Goal: Task Accomplishment & Management: Use online tool/utility

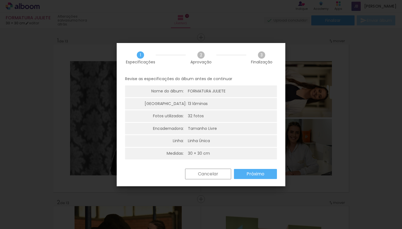
click at [0, 0] on slot "Próximo" at bounding box center [0, 0] width 0 height 0
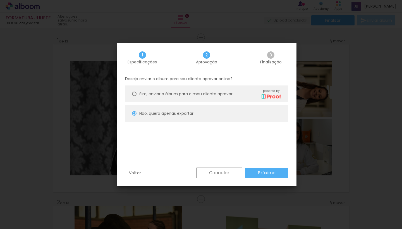
click at [0, 0] on slot "Próximo" at bounding box center [0, 0] width 0 height 0
type input "Alta, 300 DPI"
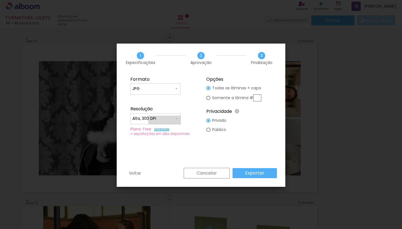
click at [168, 119] on input "Alta, 300 DPI" at bounding box center [153, 119] width 42 height 6
click at [159, 105] on fieldset "Formato JPG PDF Resolução Alta, 300 DPI Baixa Plano: Free Upgrade ∞ exportações…" at bounding box center [163, 106] width 75 height 67
click at [258, 169] on paper-button "Exportar" at bounding box center [254, 173] width 44 height 10
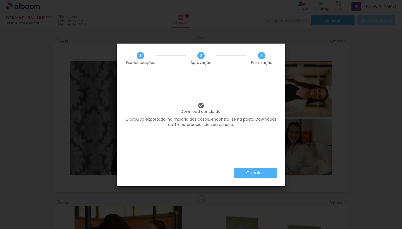
scroll to position [0, 32]
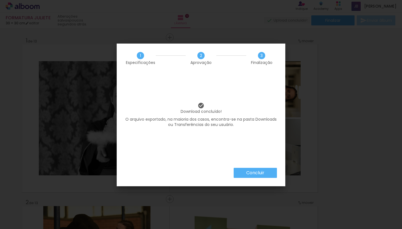
click at [244, 170] on paper-button "Concluir" at bounding box center [255, 173] width 43 height 10
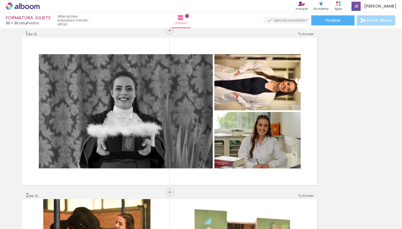
scroll to position [8, 32]
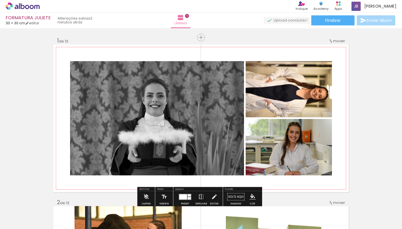
scroll to position [8, 32]
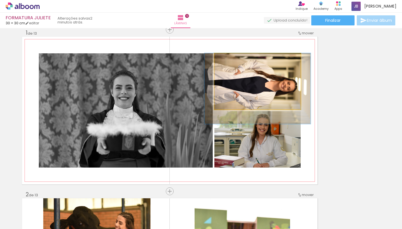
click at [248, 77] on quentale-photo at bounding box center [257, 81] width 86 height 56
drag, startPoint x: 253, startPoint y: 75, endPoint x: 253, endPoint y: 83, distance: 8.7
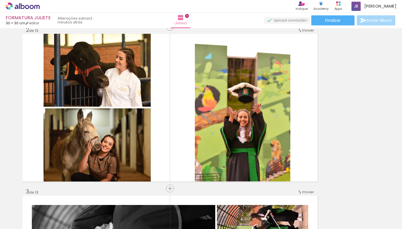
scroll to position [185, 31]
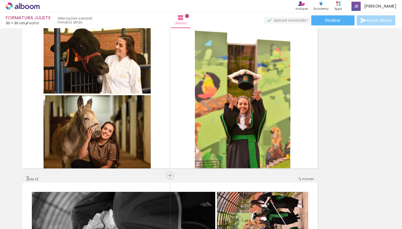
click at [381, 21] on span "Enviar álbum" at bounding box center [379, 20] width 25 height 4
click at [372, 21] on span "Enviar álbum" at bounding box center [379, 20] width 25 height 4
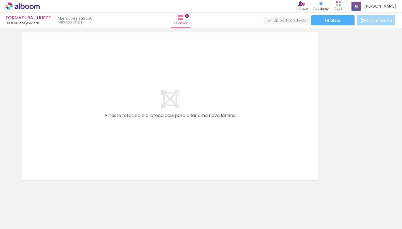
scroll to position [2112, 31]
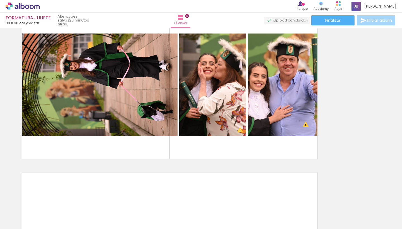
scroll to position [1958, 32]
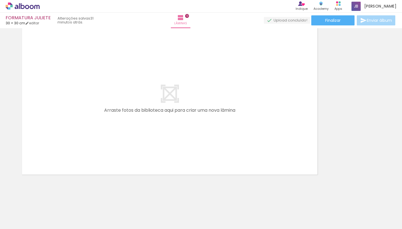
scroll to position [2115, 32]
click at [23, 223] on span "Adicionar Fotos" at bounding box center [19, 226] width 17 height 6
click at [0, 0] on input "file" at bounding box center [0, 0] width 0 height 0
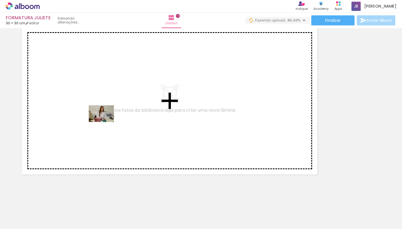
click at [105, 122] on quentale-workspace at bounding box center [201, 114] width 402 height 229
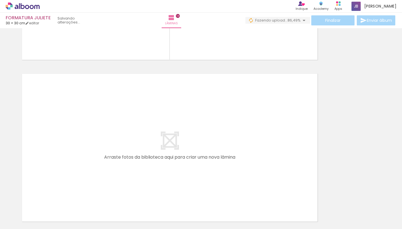
scroll to position [2233, 31]
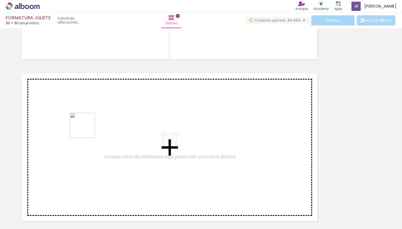
drag, startPoint x: 65, startPoint y: 210, endPoint x: 90, endPoint y: 121, distance: 92.4
click at [90, 121] on quentale-workspace at bounding box center [201, 114] width 402 height 229
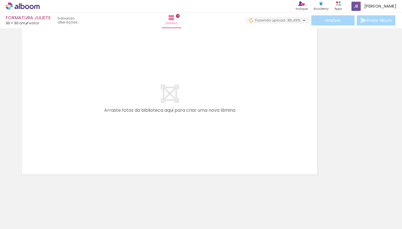
scroll to position [2445, 32]
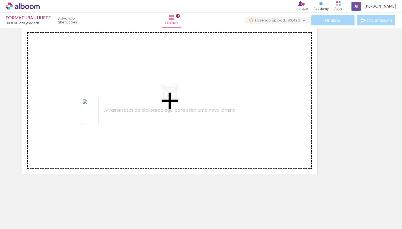
drag, startPoint x: 93, startPoint y: 201, endPoint x: 99, endPoint y: 116, distance: 85.9
click at [99, 116] on quentale-workspace at bounding box center [201, 114] width 402 height 229
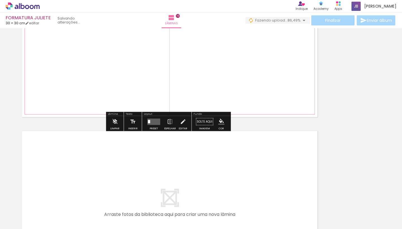
scroll to position [2503, 32]
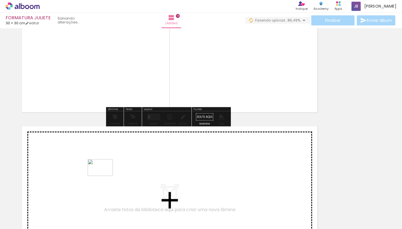
drag, startPoint x: 90, startPoint y: 212, endPoint x: 104, endPoint y: 174, distance: 40.3
click at [104, 174] on quentale-workspace at bounding box center [201, 114] width 402 height 229
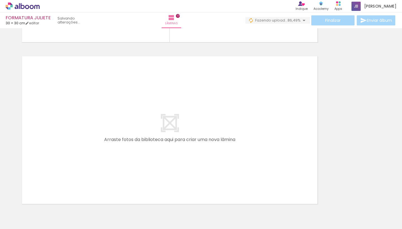
scroll to position [2756, 32]
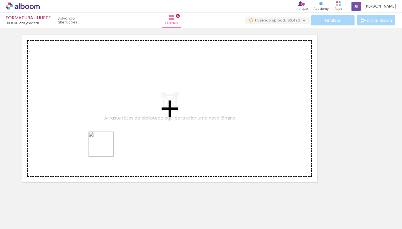
drag, startPoint x: 58, startPoint y: 209, endPoint x: 114, endPoint y: 114, distance: 109.6
click at [114, 114] on quentale-workspace at bounding box center [201, 114] width 402 height 229
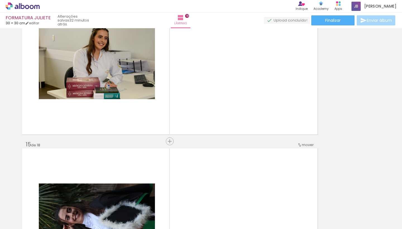
scroll to position [2155, 32]
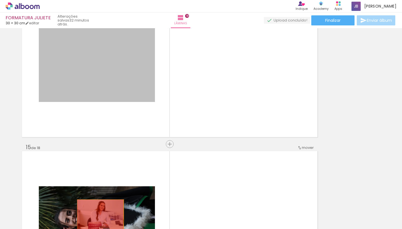
drag, startPoint x: 102, startPoint y: 70, endPoint x: 97, endPoint y: 217, distance: 146.8
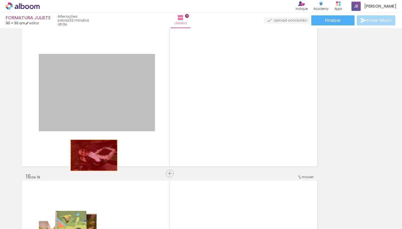
drag, startPoint x: 92, startPoint y: 151, endPoint x: 92, endPoint y: 223, distance: 72.6
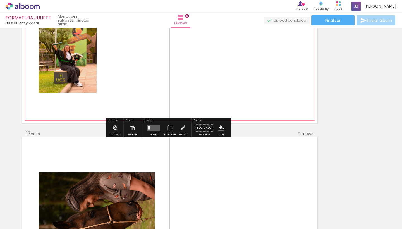
scroll to position [2498, 32]
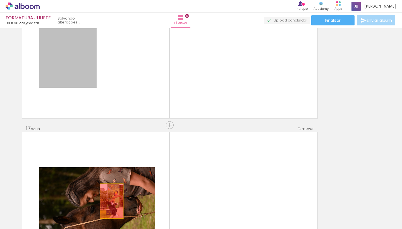
drag, startPoint x: 60, startPoint y: 58, endPoint x: 109, endPoint y: 204, distance: 154.3
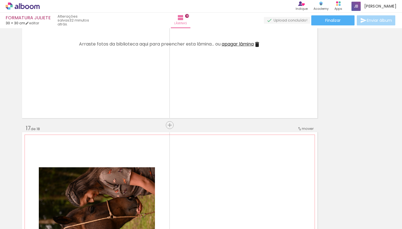
scroll to position [2587, 32]
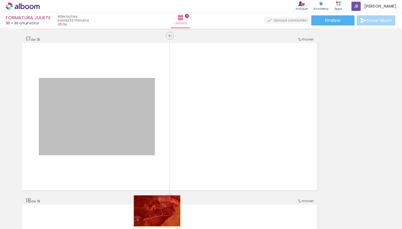
drag, startPoint x: 96, startPoint y: 111, endPoint x: 154, endPoint y: 211, distance: 115.8
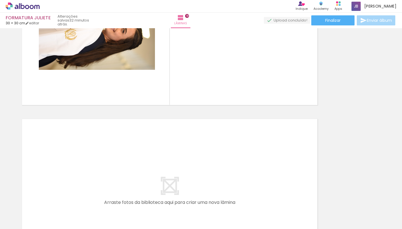
scroll to position [2841, 32]
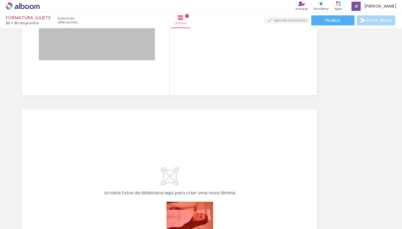
drag, startPoint x: 106, startPoint y: 48, endPoint x: 186, endPoint y: 219, distance: 188.0
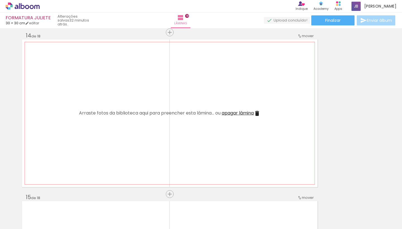
scroll to position [2112, 32]
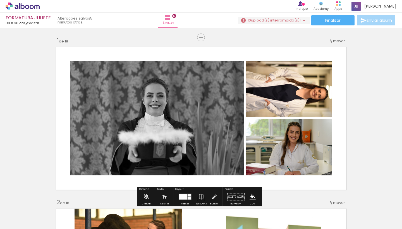
click at [290, 21] on span "upload(s) interrompido(s)!" at bounding box center [276, 20] width 50 height 5
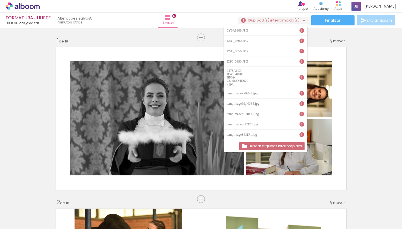
click at [0, 0] on slot "Buscar arquivos interrompidos" at bounding box center [0, 0] width 0 height 0
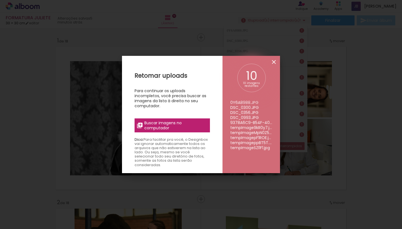
click at [273, 62] on iron-icon at bounding box center [273, 62] width 7 height 7
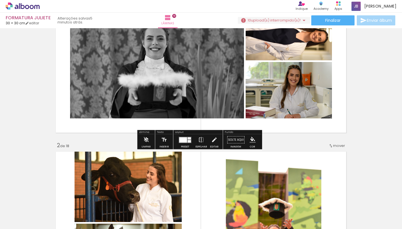
scroll to position [57, 0]
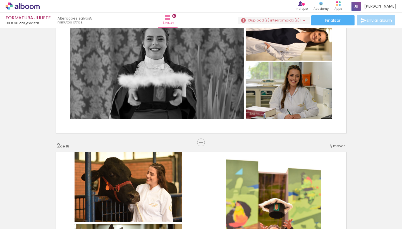
click at [17, 211] on input "Todas as fotos" at bounding box center [15, 212] width 21 height 5
click at [0, 0] on slot "Não utilizadas" at bounding box center [0, 0] width 0 height 0
type input "Não utilizadas"
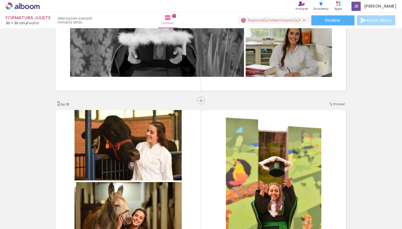
scroll to position [0, 0]
click at [279, 20] on span "upload(s) interrompido(s)!" at bounding box center [276, 20] width 50 height 5
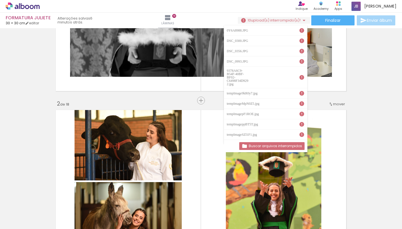
type input "3"
type input "30"
type input "60"
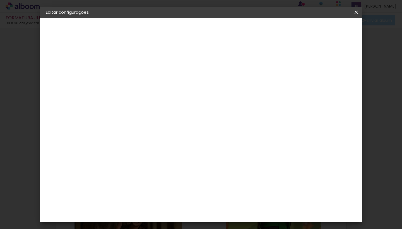
scroll to position [0, 109]
click at [321, 30] on span "Salvar configurações" at bounding box center [300, 30] width 41 height 4
click at [357, 13] on iron-icon at bounding box center [356, 12] width 7 height 6
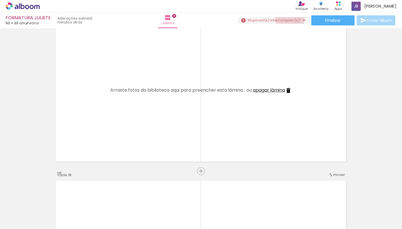
click at [287, 18] on span "upload(s) interrompido(s)!" at bounding box center [276, 20] width 50 height 5
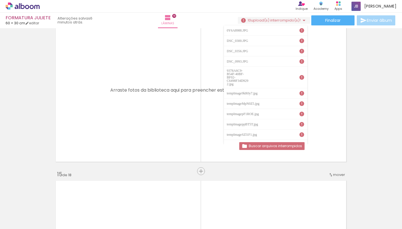
click at [0, 0] on slot "Buscar arquivos interrompidos" at bounding box center [0, 0] width 0 height 0
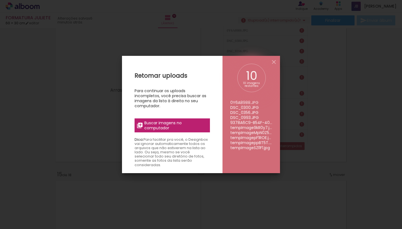
click at [167, 124] on span "Buscar imagens no computador" at bounding box center [175, 125] width 62 height 10
click at [0, 0] on input "file" at bounding box center [0, 0] width 0 height 0
click at [174, 126] on span "Buscar imagens no computador" at bounding box center [175, 125] width 62 height 10
click at [0, 0] on input "file" at bounding box center [0, 0] width 0 height 0
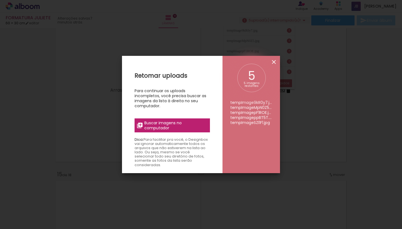
click at [274, 61] on iron-icon at bounding box center [273, 62] width 7 height 7
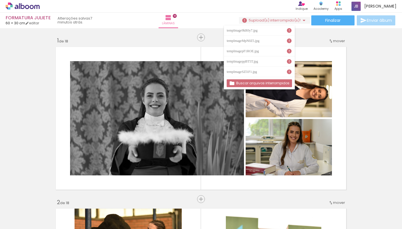
click at [301, 20] on iron-icon at bounding box center [304, 20] width 7 height 7
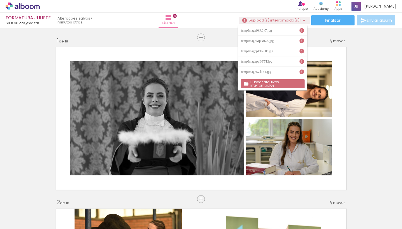
scroll to position [2128, 0]
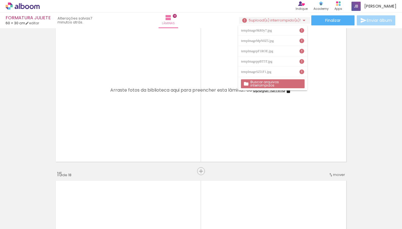
click at [301, 20] on iron-icon at bounding box center [304, 20] width 7 height 7
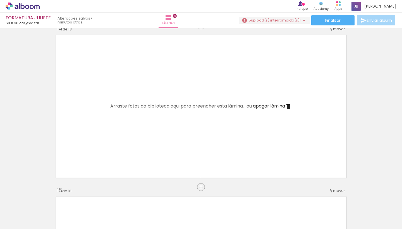
scroll to position [0, 0]
click at [250, 200] on iron-icon at bounding box center [247, 199] width 6 height 6
click at [0, 0] on slot at bounding box center [0, 0] width 0 height 0
click at [281, 199] on iron-icon at bounding box center [279, 199] width 6 height 6
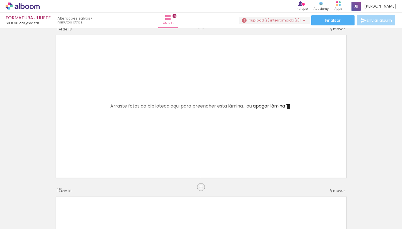
click at [281, 199] on iron-icon at bounding box center [279, 199] width 6 height 6
click at [281, 199] on quentale-thumb at bounding box center [274, 210] width 31 height 32
click at [356, 199] on iron-icon at bounding box center [356, 199] width 6 height 6
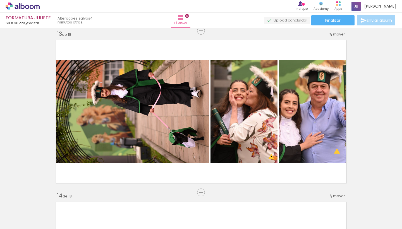
scroll to position [1898, 0]
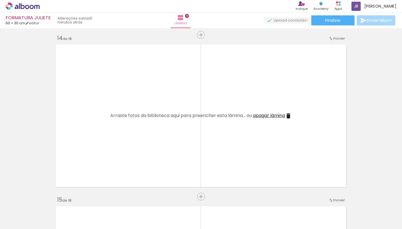
scroll to position [2103, 0]
click at [24, 224] on span "Adicionar Fotos" at bounding box center [19, 226] width 17 height 6
click at [0, 0] on input "file" at bounding box center [0, 0] width 0 height 0
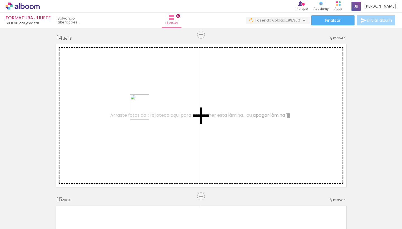
drag, startPoint x: 296, startPoint y: 215, endPoint x: 147, endPoint y: 111, distance: 182.1
click at [147, 111] on quentale-workspace at bounding box center [201, 114] width 402 height 229
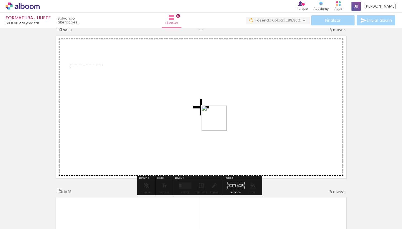
scroll to position [0, 78]
drag, startPoint x: 326, startPoint y: 214, endPoint x: 196, endPoint y: 113, distance: 164.5
click at [196, 113] on quentale-workspace at bounding box center [201, 114] width 402 height 229
drag, startPoint x: 261, startPoint y: 212, endPoint x: 253, endPoint y: 96, distance: 115.8
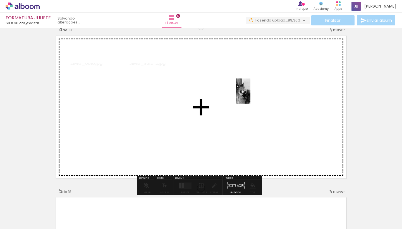
click at [253, 96] on quentale-workspace at bounding box center [201, 114] width 402 height 229
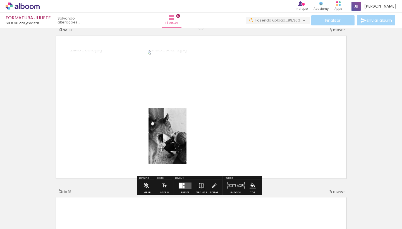
click at [181, 185] on div at bounding box center [180, 185] width 3 height 5
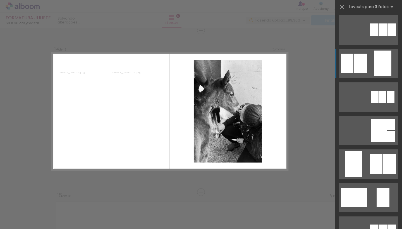
scroll to position [69, 0]
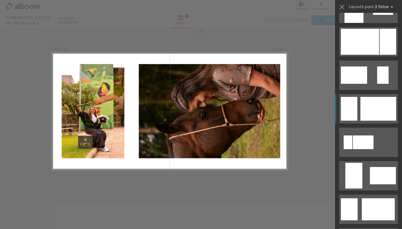
scroll to position [289, 0]
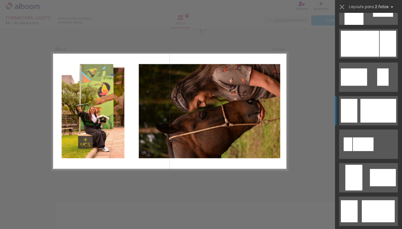
click at [362, 57] on div at bounding box center [360, 44] width 38 height 26
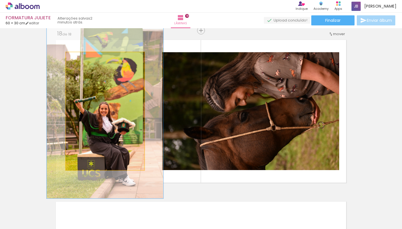
drag, startPoint x: 77, startPoint y: 58, endPoint x: 86, endPoint y: 59, distance: 9.2
click at [86, 59] on div at bounding box center [88, 58] width 5 height 5
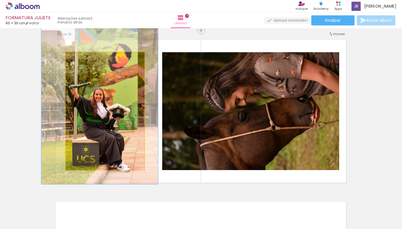
drag, startPoint x: 112, startPoint y: 103, endPoint x: 107, endPoint y: 88, distance: 15.2
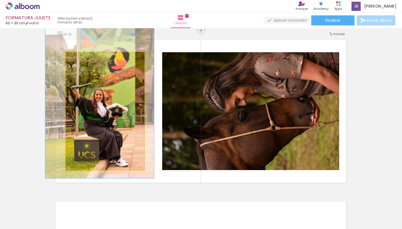
type paper-slider "138"
click at [85, 61] on div at bounding box center [87, 58] width 9 height 9
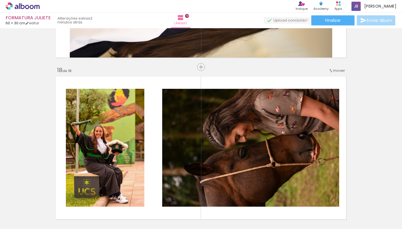
scroll to position [2715, 0]
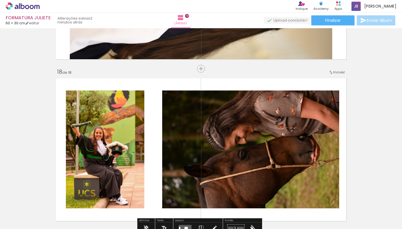
click at [330, 70] on div "mover" at bounding box center [336, 72] width 16 height 9
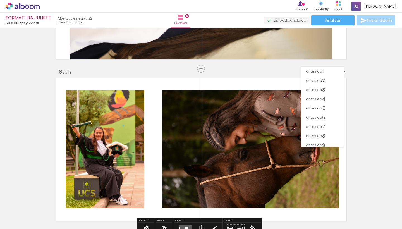
scroll to position [90, 0]
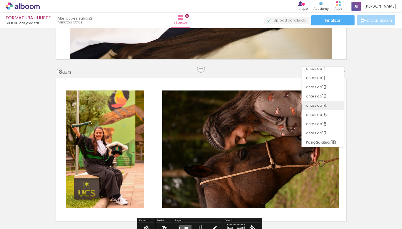
click at [324, 103] on span "14" at bounding box center [324, 105] width 5 height 9
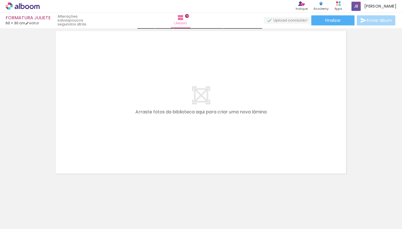
scroll to position [2923, 0]
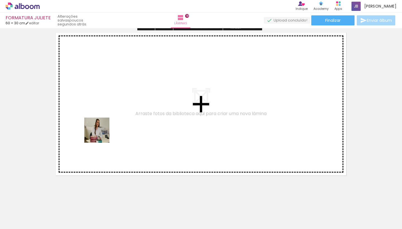
drag, startPoint x: 61, startPoint y: 211, endPoint x: 104, endPoint y: 128, distance: 94.0
click at [104, 128] on quentale-workspace at bounding box center [201, 114] width 402 height 229
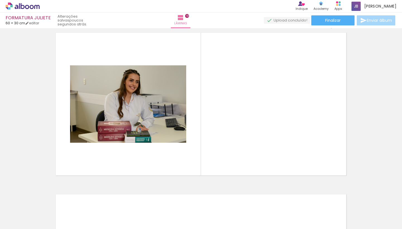
scroll to position [2915, 0]
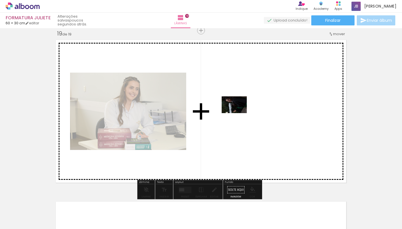
drag, startPoint x: 60, startPoint y: 213, endPoint x: 239, endPoint y: 113, distance: 205.0
click at [239, 113] on quentale-workspace at bounding box center [201, 114] width 402 height 229
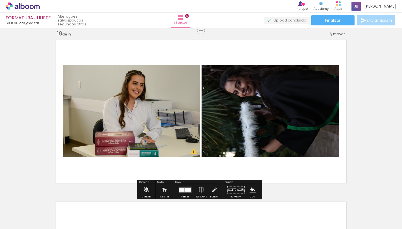
click at [183, 188] on div at bounding box center [182, 190] width 6 height 4
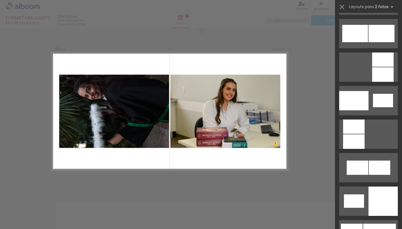
scroll to position [578, 0]
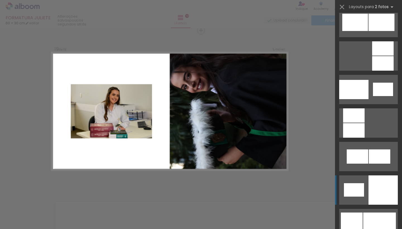
click at [361, 104] on quentale-layouter at bounding box center [368, 89] width 59 height 29
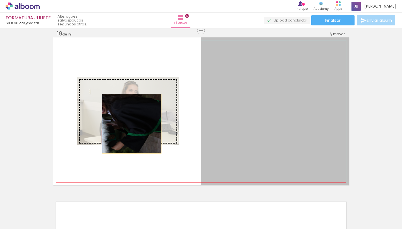
drag, startPoint x: 259, startPoint y: 130, endPoint x: 124, endPoint y: 120, distance: 134.9
click at [0, 0] on slot at bounding box center [0, 0] width 0 height 0
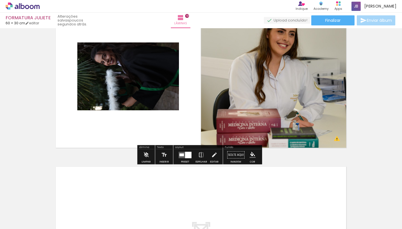
scroll to position [2952, 0]
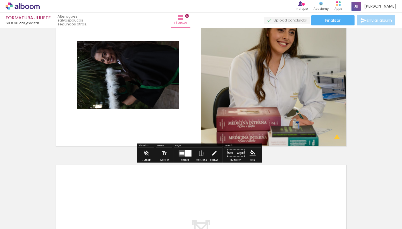
click at [185, 153] on div at bounding box center [188, 153] width 6 height 6
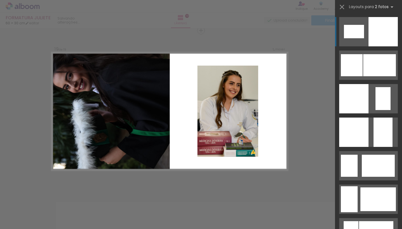
scroll to position [2915, 0]
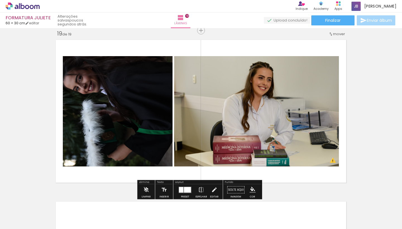
click at [329, 34] on iron-icon at bounding box center [330, 34] width 4 height 4
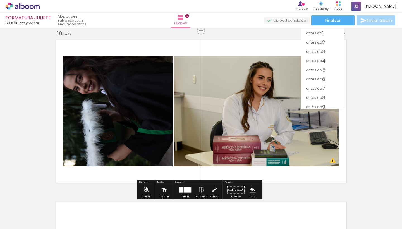
scroll to position [99, 0]
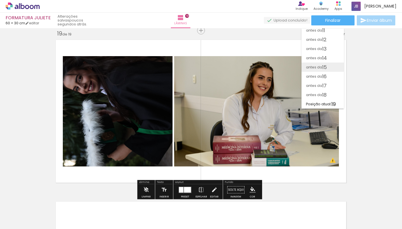
click at [327, 63] on span "15" at bounding box center [324, 67] width 5 height 9
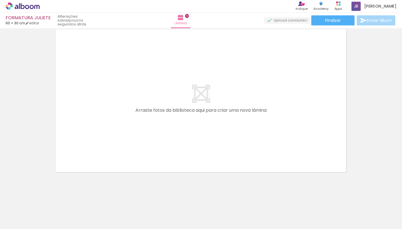
scroll to position [3066, 0]
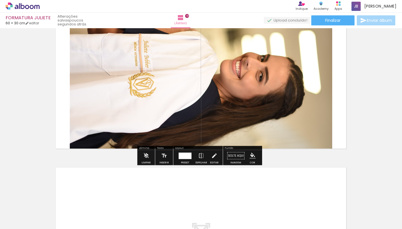
scroll to position [0, 486]
click at [364, 20] on iron-icon at bounding box center [363, 20] width 7 height 7
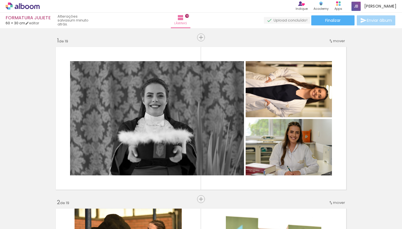
scroll to position [0, 0]
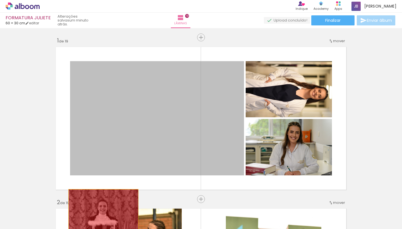
drag, startPoint x: 155, startPoint y: 115, endPoint x: 266, endPoint y: 136, distance: 113.3
click at [100, 210] on quentale-workspace at bounding box center [201, 114] width 402 height 229
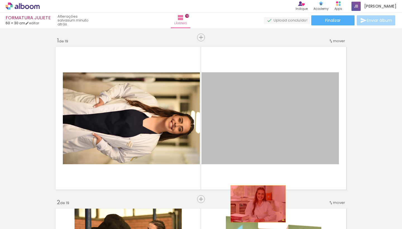
drag, startPoint x: 279, startPoint y: 131, endPoint x: 256, endPoint y: 204, distance: 76.0
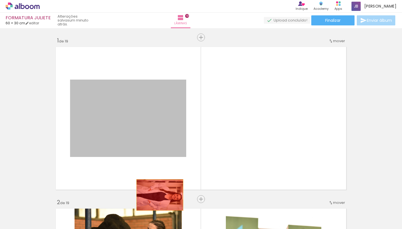
drag, startPoint x: 157, startPoint y: 108, endPoint x: 155, endPoint y: 200, distance: 92.1
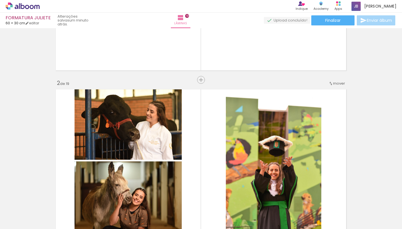
scroll to position [128, 0]
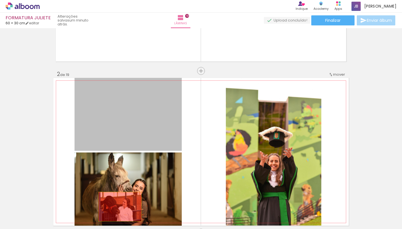
drag, startPoint x: 136, startPoint y: 124, endPoint x: 125, endPoint y: 178, distance: 54.9
click at [118, 213] on quentale-workspace at bounding box center [201, 114] width 402 height 229
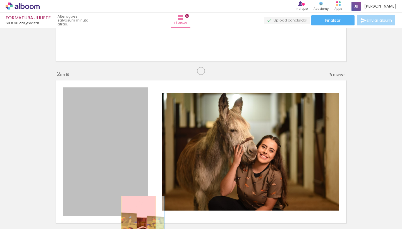
drag, startPoint x: 127, startPoint y: 176, endPoint x: 136, endPoint y: 222, distance: 46.7
click at [136, 222] on quentale-workspace at bounding box center [201, 114] width 402 height 229
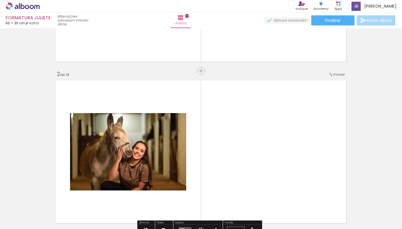
click at [222, 139] on quentale-layouter at bounding box center [200, 152] width 295 height 148
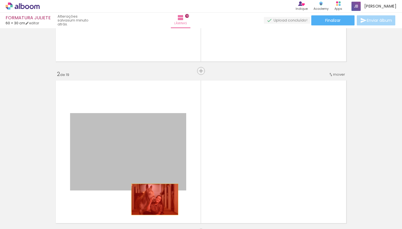
drag, startPoint x: 154, startPoint y: 146, endPoint x: 152, endPoint y: 200, distance: 54.2
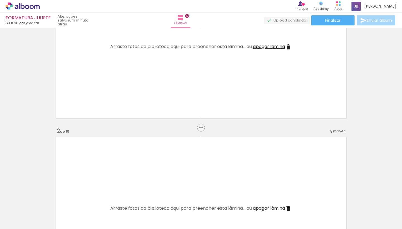
scroll to position [66, 0]
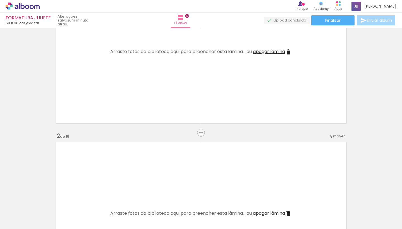
click at [287, 52] on iron-icon at bounding box center [288, 52] width 7 height 7
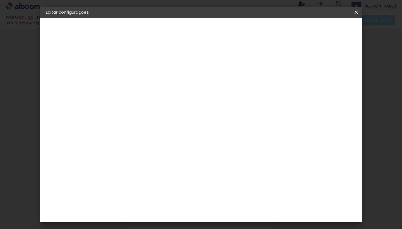
scroll to position [20, 0]
click at [75, 61] on div "2. Especificações Fornecedor Escolhendo fornecedor... Modelo Escolhendo modelo.…" at bounding box center [76, 64] width 61 height 21
click at [71, 44] on paper-button "FORMATURA JULIETE" at bounding box center [76, 41] width 61 height 11
click at [161, 35] on header "Informações Dê um título ao seu álbum. Avançar" at bounding box center [137, 34] width 49 height 33
click at [0, 0] on slot "Avançar" at bounding box center [0, 0] width 0 height 0
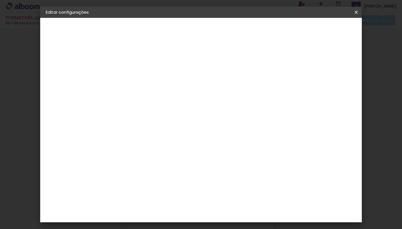
scroll to position [4, 0]
click at [242, 82] on paper-item "Tamanho Livre" at bounding box center [215, 81] width 54 height 12
click at [0, 0] on slot "Avançar" at bounding box center [0, 0] width 0 height 0
click at [119, 141] on input "30" at bounding box center [119, 142] width 15 height 8
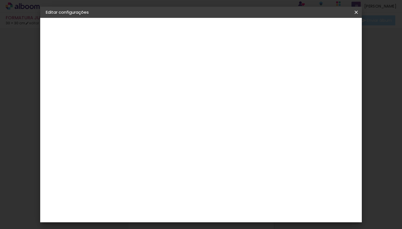
type input "3"
type input "25"
type paper-input "25"
click at [235, 198] on input "60" at bounding box center [232, 197] width 15 height 8
click at [239, 198] on div "cm" at bounding box center [242, 197] width 7 height 8
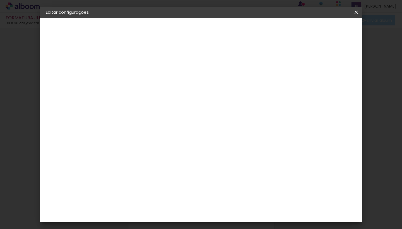
type paper-input "60"
click at [230, 197] on input "60" at bounding box center [232, 197] width 15 height 8
type input "6"
type input "25"
type paper-input "25"
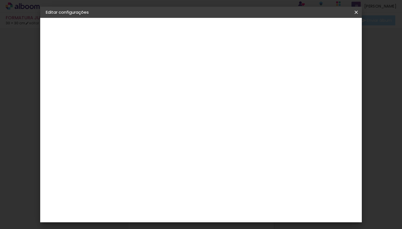
click at [238, 30] on span "Salvar configurações" at bounding box center [224, 32] width 28 height 8
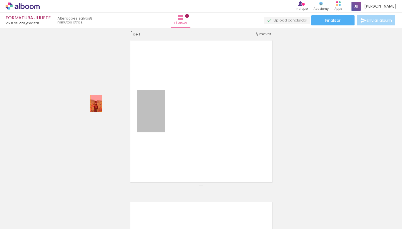
drag, startPoint x: 152, startPoint y: 119, endPoint x: 84, endPoint y: 104, distance: 69.1
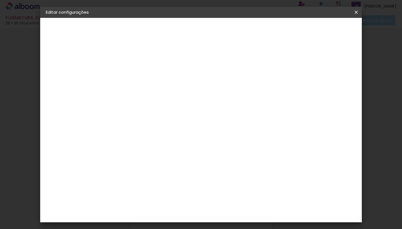
scroll to position [40, 0]
click at [238, 29] on span "Salvar configurações" at bounding box center [224, 32] width 28 height 8
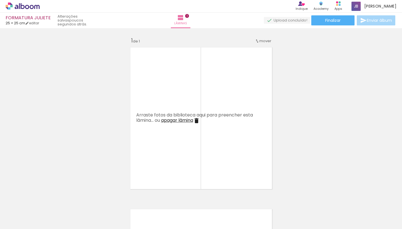
scroll to position [0, 388]
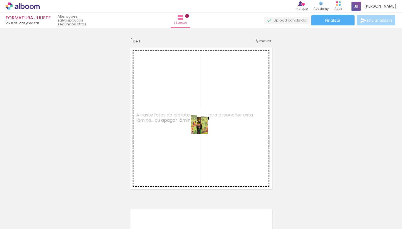
drag, startPoint x: 206, startPoint y: 211, endPoint x: 207, endPoint y: 123, distance: 87.9
click at [207, 123] on quentale-workspace at bounding box center [201, 114] width 402 height 229
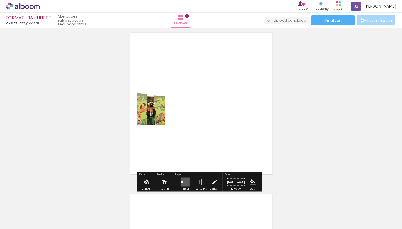
scroll to position [19, 0]
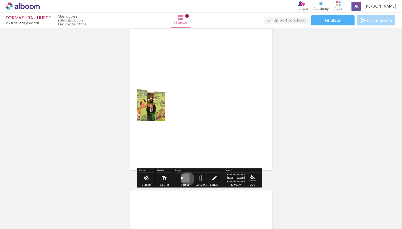
click at [186, 179] on quentale-layouter at bounding box center [185, 178] width 9 height 9
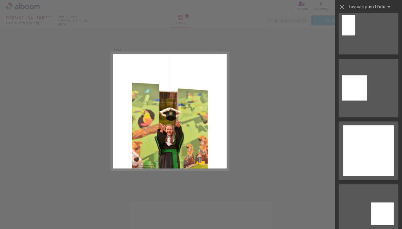
scroll to position [672, 0]
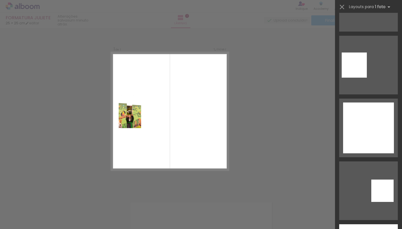
click at [280, 107] on div "Confirmar Cancelar" at bounding box center [201, 189] width 402 height 337
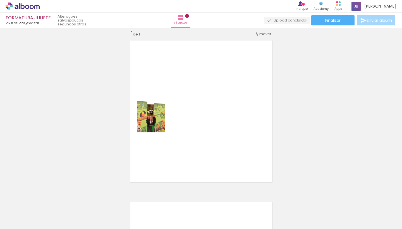
scroll to position [0, 794]
click at [31, 25] on div "25 × 25 cm editar" at bounding box center [22, 23] width 33 height 4
click at [29, 23] on iron-icon at bounding box center [27, 23] width 4 height 4
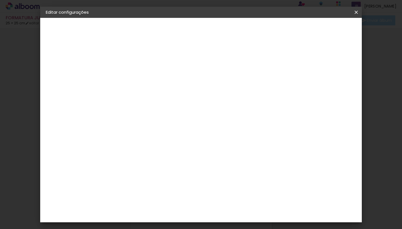
click at [77, 55] on div "2. Especificações" at bounding box center [76, 57] width 61 height 7
click at [75, 67] on div "Tamanho livre" at bounding box center [66, 69] width 19 height 8
click at [357, 10] on iron-icon at bounding box center [356, 12] width 7 height 6
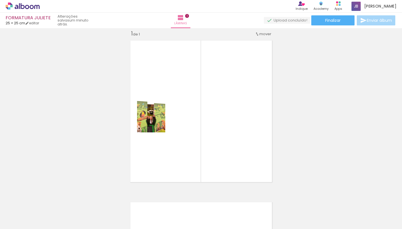
scroll to position [0, 417]
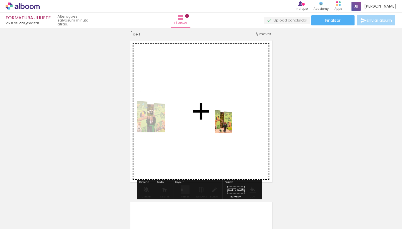
drag, startPoint x: 141, startPoint y: 214, endPoint x: 232, endPoint y: 124, distance: 128.3
click at [232, 124] on quentale-workspace at bounding box center [201, 114] width 402 height 229
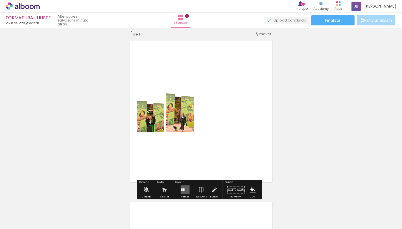
click at [184, 190] on quentale-layouter at bounding box center [185, 189] width 9 height 9
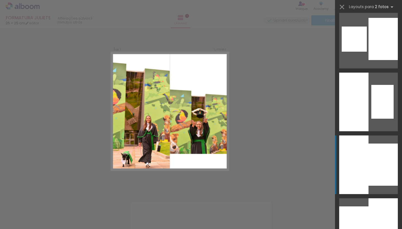
scroll to position [949, 0]
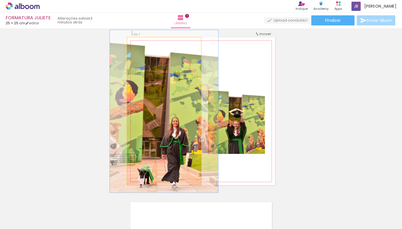
type paper-slider "110"
click at [140, 43] on div at bounding box center [142, 43] width 5 height 5
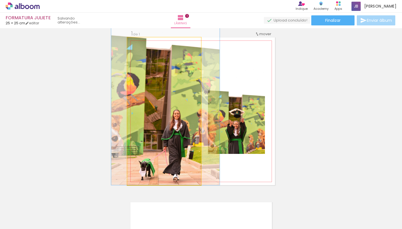
drag, startPoint x: 178, startPoint y: 115, endPoint x: 179, endPoint y: 95, distance: 19.9
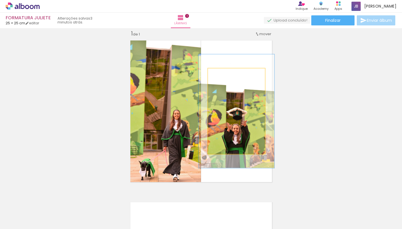
drag, startPoint x: 218, startPoint y: 74, endPoint x: 225, endPoint y: 75, distance: 6.5
type paper-slider "135"
click at [225, 75] on div at bounding box center [227, 74] width 5 height 5
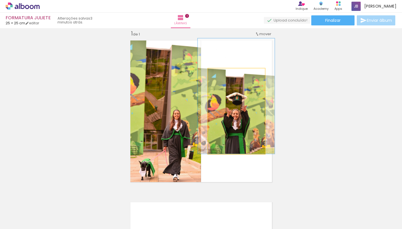
drag, startPoint x: 243, startPoint y: 121, endPoint x: 243, endPoint y: 97, distance: 23.7
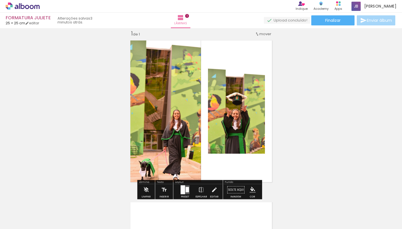
click at [288, 92] on div "Inserir lâmina 1 de 1 O Designbox precisará aumentar a sua imagem em 161% para …" at bounding box center [201, 184] width 402 height 323
click at [237, 99] on quentale-photo at bounding box center [236, 110] width 57 height 85
click at [277, 83] on div "Inserir lâmina 1 de 1 O Designbox precisará aumentar a sua imagem em 161% para …" at bounding box center [201, 184] width 402 height 323
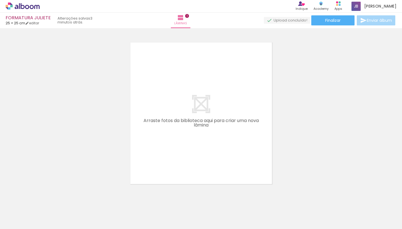
scroll to position [166, 0]
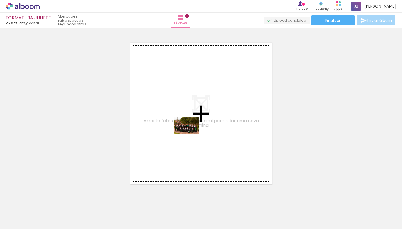
drag, startPoint x: 80, startPoint y: 213, endPoint x: 190, endPoint y: 134, distance: 135.4
click at [190, 134] on quentale-workspace at bounding box center [201, 114] width 402 height 229
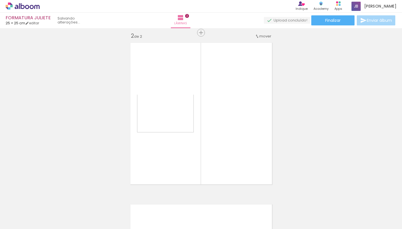
scroll to position [169, 0]
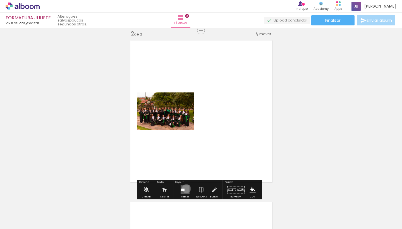
click at [185, 188] on quentale-layouter at bounding box center [185, 189] width 9 height 9
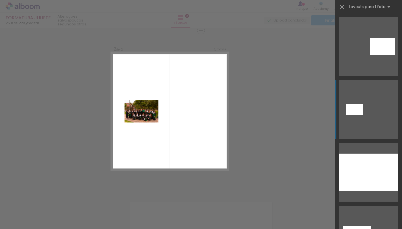
scroll to position [64, 0]
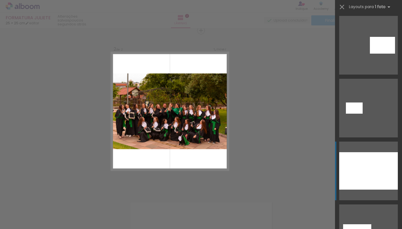
click at [357, 162] on div at bounding box center [368, 170] width 59 height 37
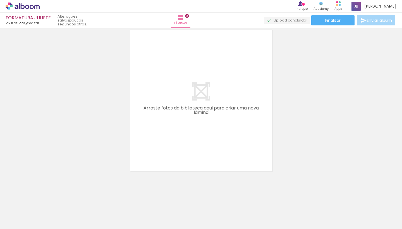
scroll to position [0, 642]
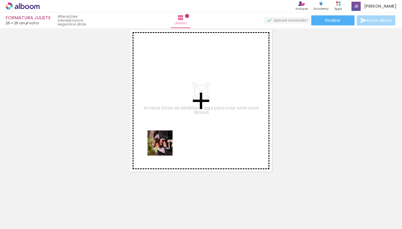
drag, startPoint x: 140, startPoint y: 213, endPoint x: 164, endPoint y: 143, distance: 74.0
click at [164, 143] on quentale-workspace at bounding box center [201, 114] width 402 height 229
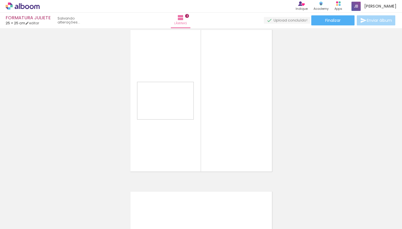
scroll to position [330, 0]
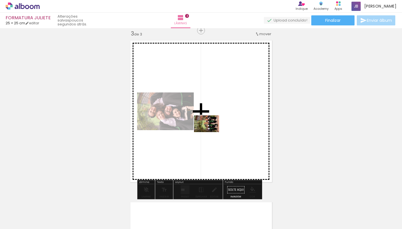
drag, startPoint x: 167, startPoint y: 213, endPoint x: 211, endPoint y: 132, distance: 91.6
click at [211, 132] on quentale-workspace at bounding box center [201, 114] width 402 height 229
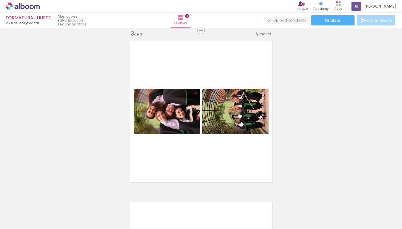
scroll to position [0, 0]
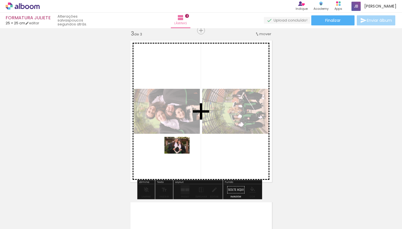
drag, startPoint x: 165, startPoint y: 214, endPoint x: 181, endPoint y: 153, distance: 62.9
click at [181, 153] on quentale-workspace at bounding box center [201, 114] width 402 height 229
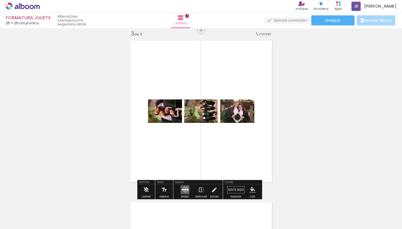
click at [184, 189] on div at bounding box center [185, 189] width 2 height 1
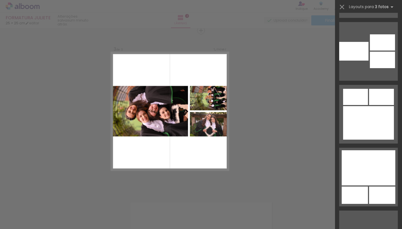
scroll to position [1977, 0]
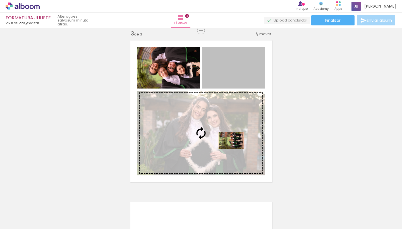
drag, startPoint x: 239, startPoint y: 67, endPoint x: 228, endPoint y: 143, distance: 77.3
click at [0, 0] on slot at bounding box center [0, 0] width 0 height 0
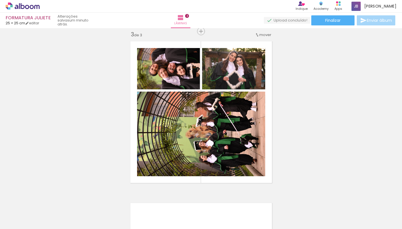
scroll to position [330, 0]
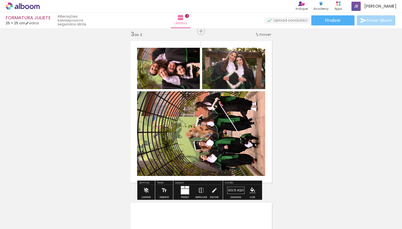
click at [232, 125] on quentale-photo at bounding box center [201, 133] width 128 height 85
click at [0, 0] on slot "P&B" at bounding box center [0, 0] width 0 height 0
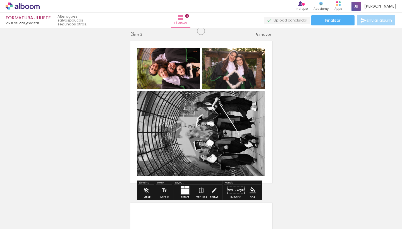
click at [289, 124] on div "Inserir lâmina 1 de 3 Inserir lâmina 2 de 3 Inserir lâmina 3 de 3 O Designbox p…" at bounding box center [201, 24] width 402 height 647
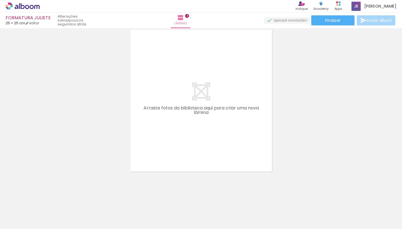
scroll to position [0, 0]
click at [106, 211] on div at bounding box center [118, 210] width 25 height 17
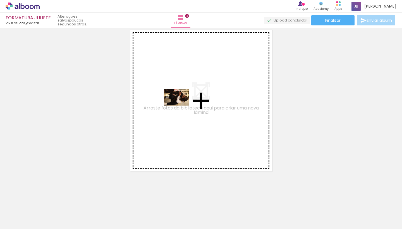
drag, startPoint x: 59, startPoint y: 213, endPoint x: 181, endPoint y: 106, distance: 162.0
click at [181, 106] on quentale-workspace at bounding box center [201, 114] width 402 height 229
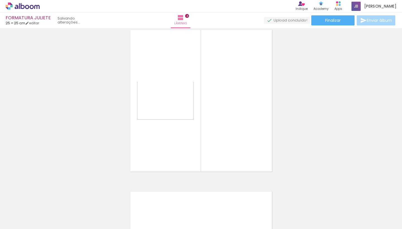
scroll to position [492, 0]
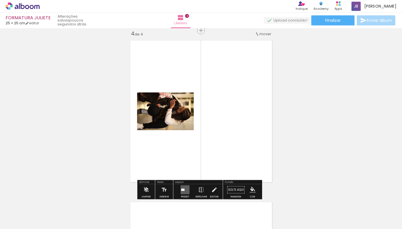
click at [131, 215] on div at bounding box center [118, 210] width 25 height 17
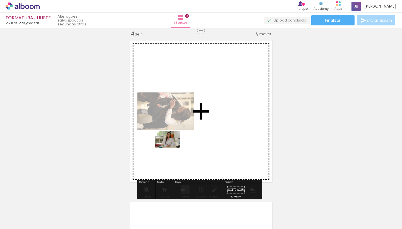
drag, startPoint x: 152, startPoint y: 215, endPoint x: 172, endPoint y: 149, distance: 69.3
click at [172, 148] on quentale-workspace at bounding box center [201, 114] width 402 height 229
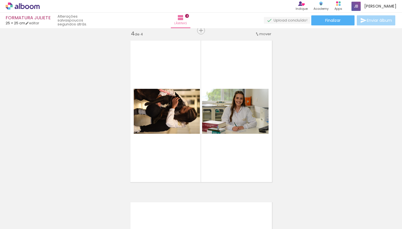
scroll to position [0, 356]
drag, startPoint x: 239, startPoint y: 119, endPoint x: 235, endPoint y: 106, distance: 13.2
click at [235, 106] on div at bounding box center [235, 111] width 68 height 45
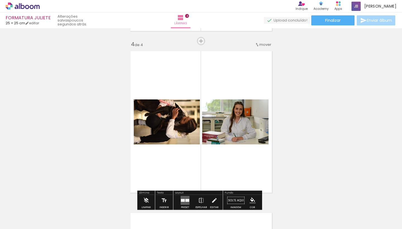
scroll to position [489, 0]
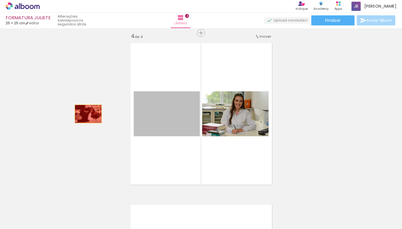
drag, startPoint x: 170, startPoint y: 114, endPoint x: 86, endPoint y: 114, distance: 83.4
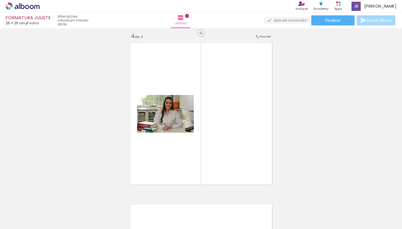
scroll to position [0, 8]
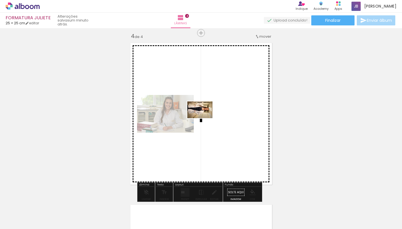
drag, startPoint x: 83, startPoint y: 212, endPoint x: 209, endPoint y: 116, distance: 158.7
click at [209, 116] on quentale-workspace at bounding box center [201, 114] width 402 height 229
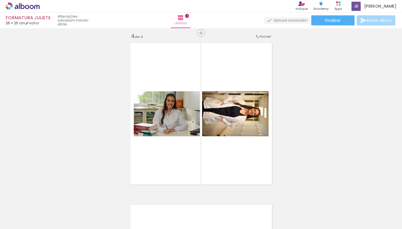
scroll to position [0, 444]
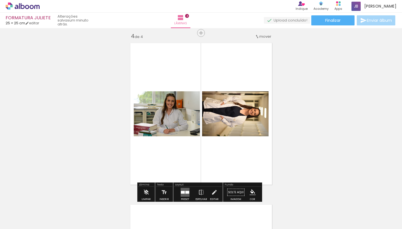
click at [183, 190] on quentale-layouter at bounding box center [185, 192] width 9 height 9
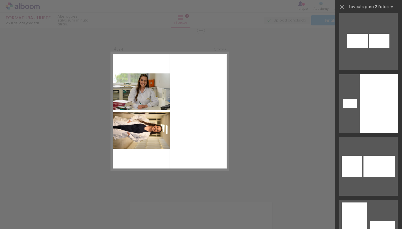
scroll to position [1369, 0]
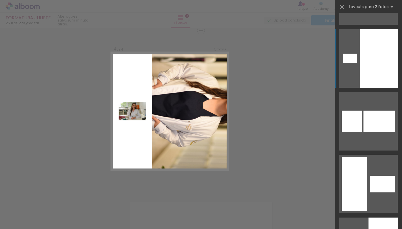
click at [362, 70] on div at bounding box center [379, 58] width 38 height 59
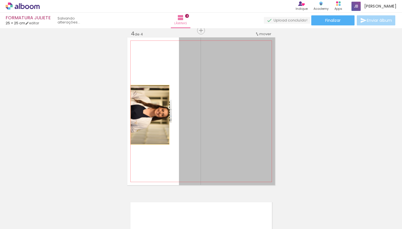
drag, startPoint x: 209, startPoint y: 116, endPoint x: 148, endPoint y: 115, distance: 61.7
click at [0, 0] on slot at bounding box center [0, 0] width 0 height 0
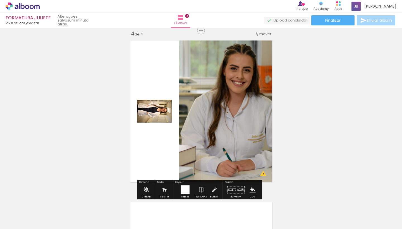
click at [184, 190] on div at bounding box center [185, 189] width 9 height 9
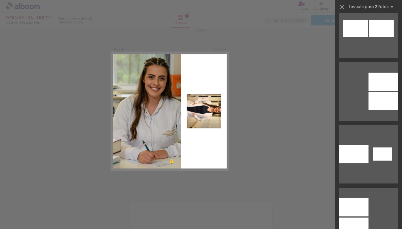
scroll to position [1079, 0]
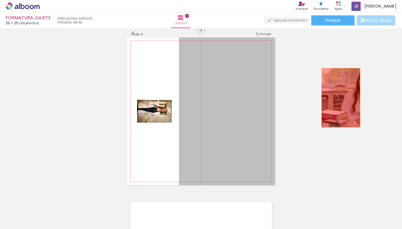
drag, startPoint x: 227, startPoint y: 104, endPoint x: 338, endPoint y: 97, distance: 112.1
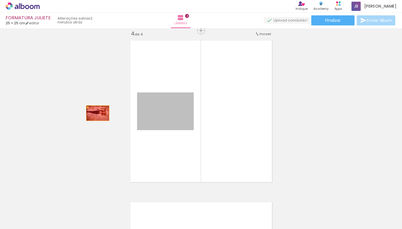
drag, startPoint x: 154, startPoint y: 113, endPoint x: 91, endPoint y: 113, distance: 63.1
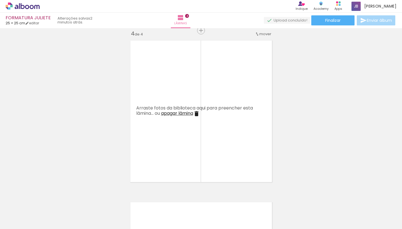
scroll to position [0, 470]
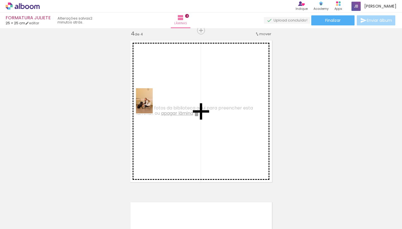
click at [153, 105] on quentale-workspace at bounding box center [201, 114] width 402 height 229
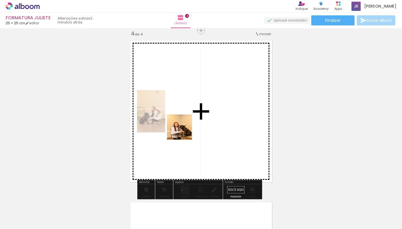
drag, startPoint x: 184, startPoint y: 217, endPoint x: 183, endPoint y: 127, distance: 90.7
click at [183, 127] on quentale-workspace at bounding box center [201, 114] width 402 height 229
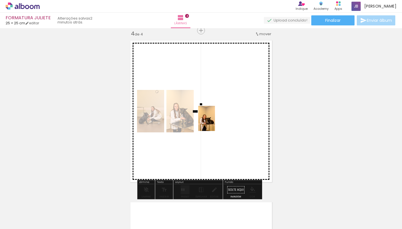
drag, startPoint x: 214, startPoint y: 213, endPoint x: 216, endPoint y: 123, distance: 90.7
click at [216, 123] on quentale-workspace at bounding box center [201, 114] width 402 height 229
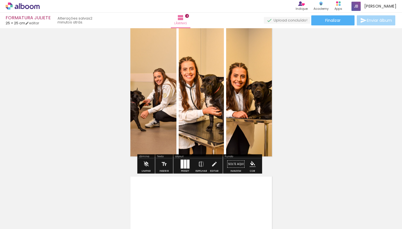
scroll to position [522, 0]
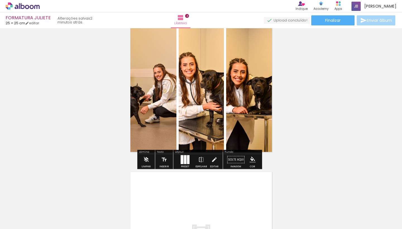
click at [182, 159] on quentale-layouter at bounding box center [185, 159] width 9 height 9
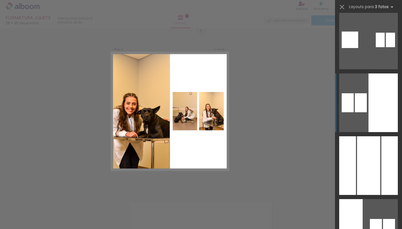
scroll to position [1768, 0]
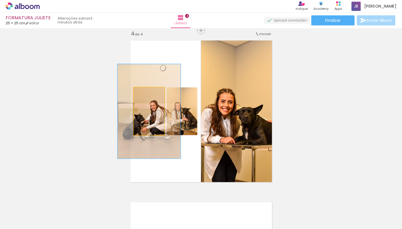
drag, startPoint x: 143, startPoint y: 93, endPoint x: 153, endPoint y: 93, distance: 9.5
type paper-slider "194"
click at [153, 93] on div at bounding box center [154, 93] width 5 height 5
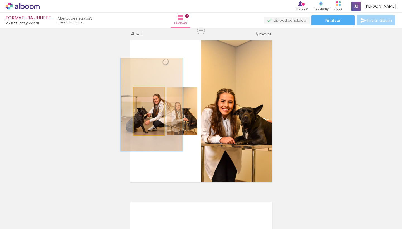
drag, startPoint x: 153, startPoint y: 117, endPoint x: 155, endPoint y: 113, distance: 5.5
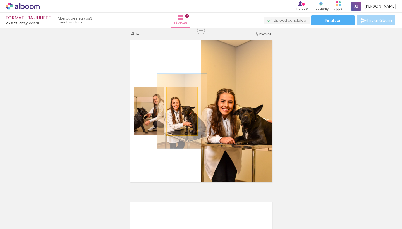
drag, startPoint x: 175, startPoint y: 93, endPoint x: 181, endPoint y: 92, distance: 5.6
type paper-slider "156"
click at [181, 92] on div at bounding box center [183, 93] width 5 height 5
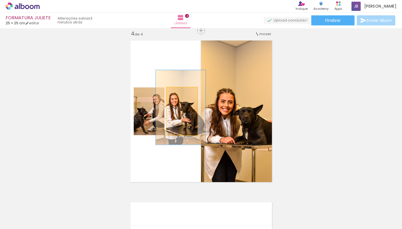
drag, startPoint x: 193, startPoint y: 121, endPoint x: 191, endPoint y: 117, distance: 4.1
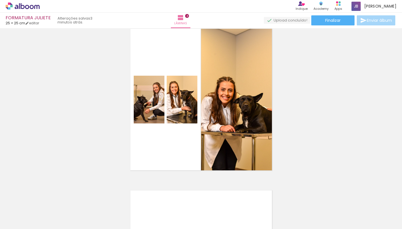
scroll to position [531, 0]
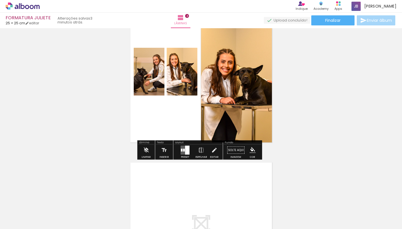
click at [165, 118] on quentale-layouter at bounding box center [201, 72] width 148 height 148
click at [249, 148] on iron-icon "color picker" at bounding box center [252, 150] width 6 height 6
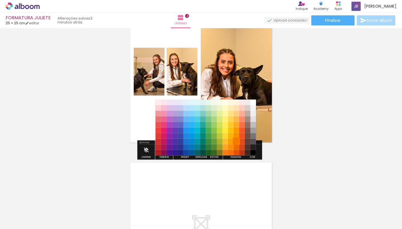
click at [236, 139] on paper-item "#f57c00" at bounding box center [237, 142] width 6 height 6
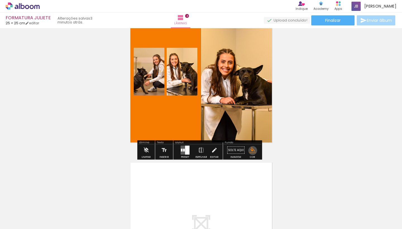
click at [251, 150] on iron-icon "color picker" at bounding box center [252, 150] width 6 height 6
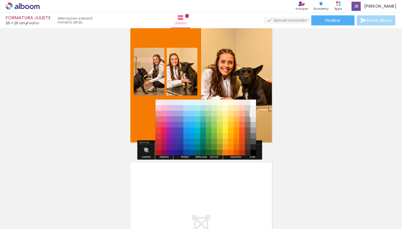
click at [253, 114] on paper-item "#eeeeee" at bounding box center [253, 114] width 6 height 6
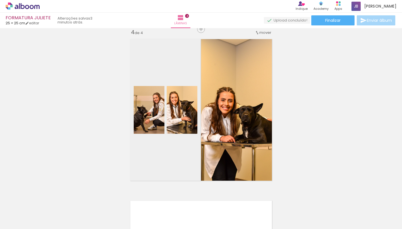
scroll to position [521, 0]
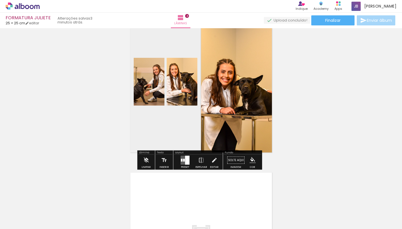
click at [252, 159] on iron-icon "color picker" at bounding box center [252, 160] width 6 height 6
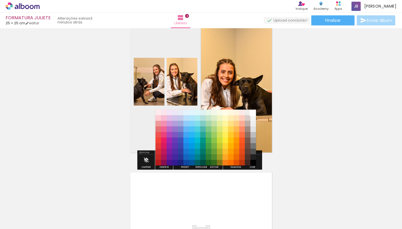
click at [254, 111] on paper-item "#ffffff" at bounding box center [253, 113] width 6 height 6
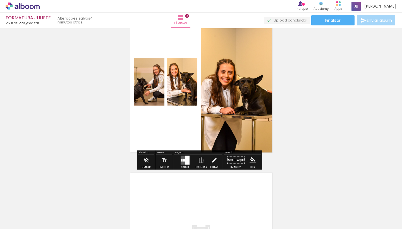
click at [249, 162] on iron-icon "color picker" at bounding box center [252, 160] width 6 height 6
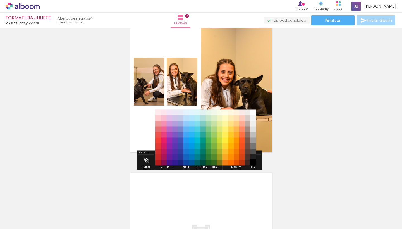
click at [253, 161] on paper-item "#000000" at bounding box center [253, 163] width 6 height 6
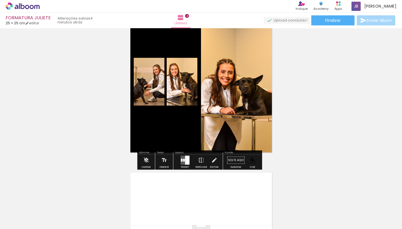
click at [249, 159] on iron-icon "color picker" at bounding box center [252, 160] width 6 height 6
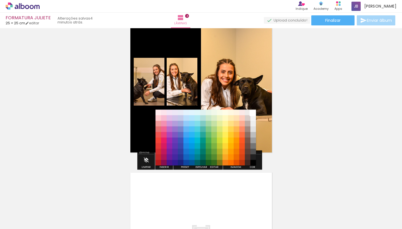
click at [253, 111] on paper-item "#ffffff" at bounding box center [253, 113] width 6 height 6
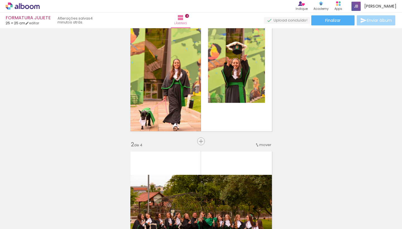
scroll to position [59, 0]
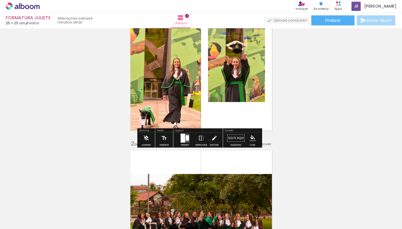
click at [239, 119] on quentale-layouter at bounding box center [201, 60] width 148 height 148
click at [254, 142] on paper-menu-button "#ffebee #ffcdd2 #ef9a9a #e57373 #ef5350 #f44336 #e53935 #d32f2f #c62828 #b71c1c…" at bounding box center [252, 138] width 11 height 11
click at [252, 138] on iron-icon "color picker" at bounding box center [252, 138] width 6 height 6
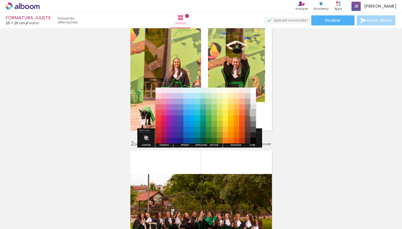
click at [254, 113] on paper-item "#bdbdbd" at bounding box center [253, 113] width 6 height 6
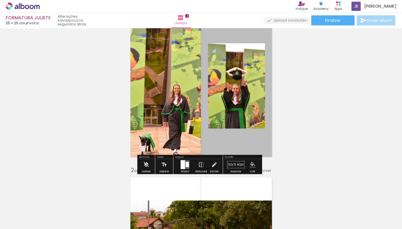
scroll to position [28, 0]
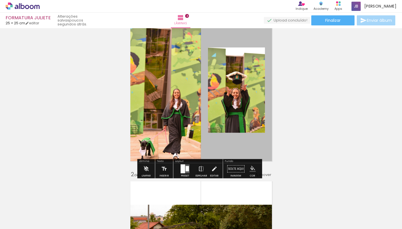
click at [251, 168] on iron-icon "color picker" at bounding box center [252, 169] width 6 height 6
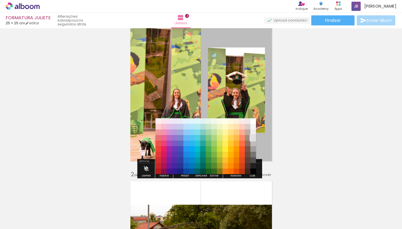
click at [254, 136] on paper-item "#e0e0e0" at bounding box center [253, 138] width 6 height 6
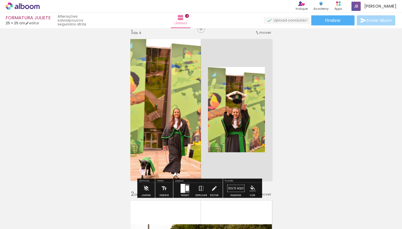
scroll to position [4, 0]
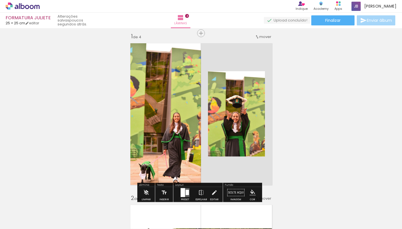
click at [250, 190] on iron-icon "color picker" at bounding box center [252, 192] width 6 height 6
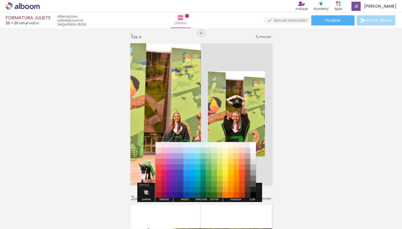
click at [254, 145] on paper-item "#ffffff" at bounding box center [253, 145] width 6 height 6
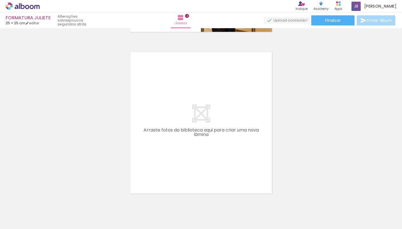
scroll to position [649, 0]
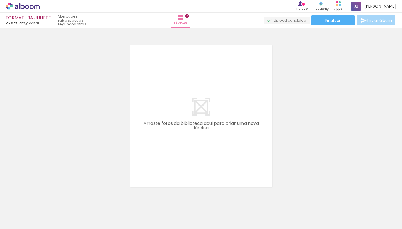
click at [232, 142] on quentale-layouter at bounding box center [201, 116] width 148 height 148
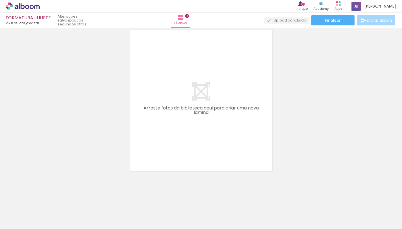
scroll to position [0, 727]
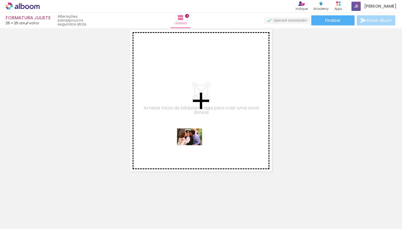
drag, startPoint x: 265, startPoint y: 212, endPoint x: 177, endPoint y: 180, distance: 94.2
click at [194, 145] on quentale-workspace at bounding box center [201, 114] width 402 height 229
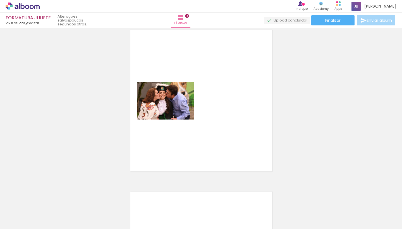
scroll to position [653, 0]
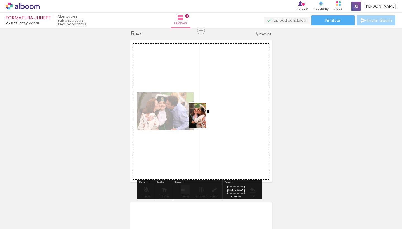
drag, startPoint x: 144, startPoint y: 213, endPoint x: 235, endPoint y: 167, distance: 102.2
click at [208, 119] on quentale-workspace at bounding box center [201, 114] width 402 height 229
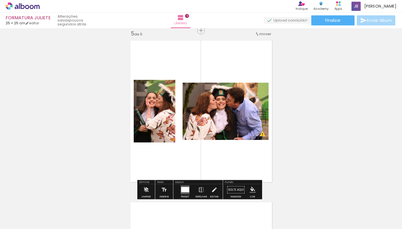
scroll to position [666, 0]
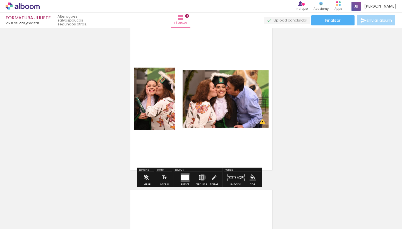
click at [201, 177] on iron-icon at bounding box center [201, 177] width 6 height 11
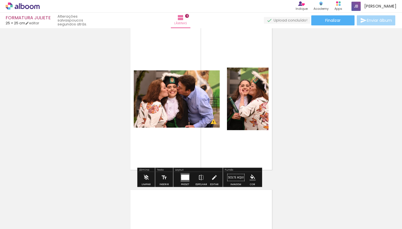
click at [183, 177] on div at bounding box center [185, 177] width 8 height 5
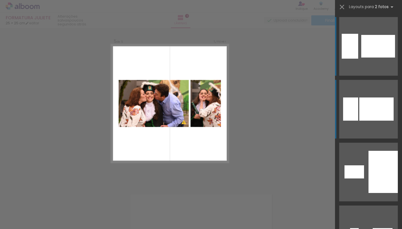
scroll to position [653, 0]
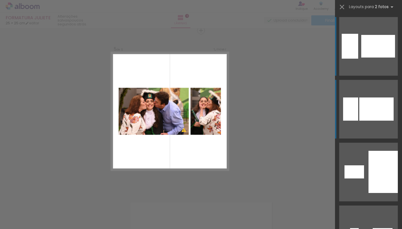
click at [361, 112] on div at bounding box center [376, 108] width 34 height 23
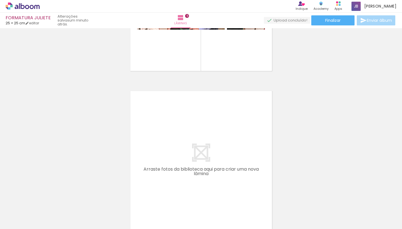
scroll to position [807, 0]
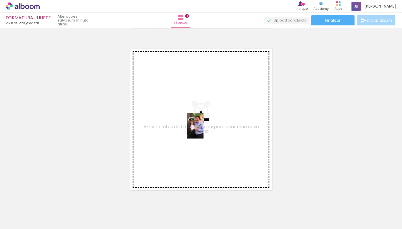
drag, startPoint x: 239, startPoint y: 212, endPoint x: 203, endPoint y: 130, distance: 89.3
click at [203, 130] on quentale-workspace at bounding box center [201, 114] width 402 height 229
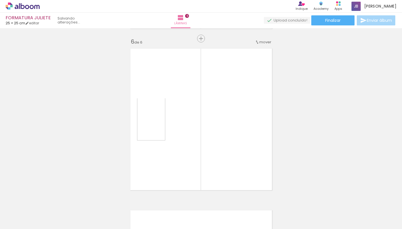
scroll to position [815, 0]
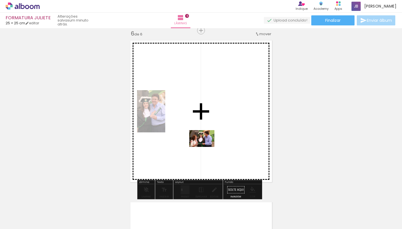
drag, startPoint x: 300, startPoint y: 216, endPoint x: 206, endPoint y: 147, distance: 116.6
click at [206, 147] on quentale-workspace at bounding box center [201, 114] width 402 height 229
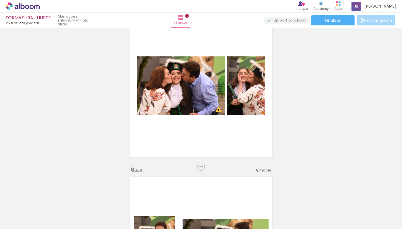
scroll to position [664, 0]
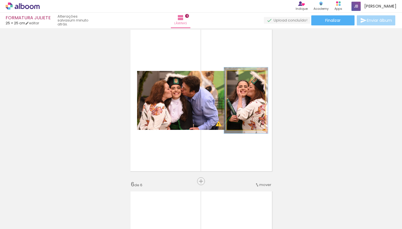
type paper-slider "112"
click at [239, 76] on div at bounding box center [241, 76] width 5 height 5
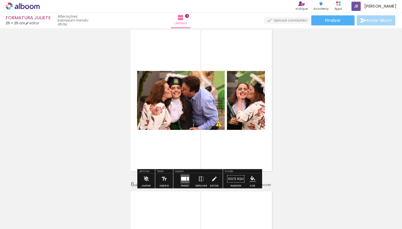
click at [182, 99] on quentale-photo at bounding box center [181, 100] width 88 height 59
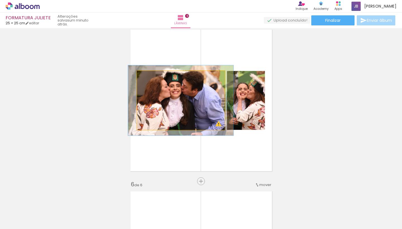
drag, startPoint x: 148, startPoint y: 77, endPoint x: 152, endPoint y: 77, distance: 3.9
type paper-slider "120"
click at [152, 77] on div at bounding box center [153, 76] width 5 height 5
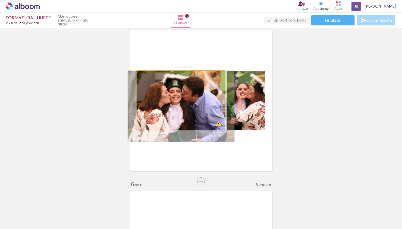
drag, startPoint x: 180, startPoint y: 105, endPoint x: 180, endPoint y: 113, distance: 8.4
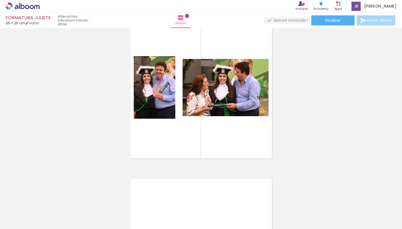
scroll to position [839, 0]
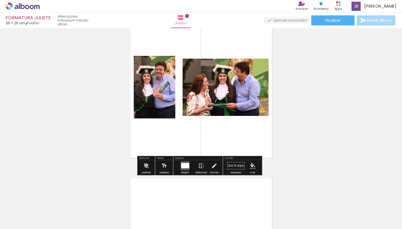
click at [182, 166] on div at bounding box center [185, 165] width 8 height 5
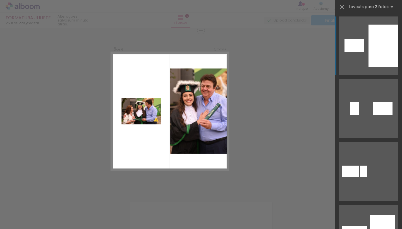
scroll to position [214, 0]
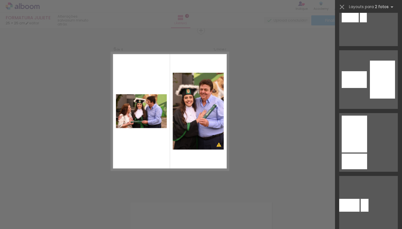
scroll to position [296, 0]
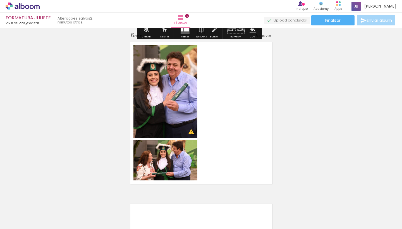
scroll to position [813, 0]
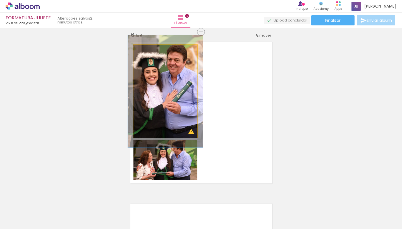
drag, startPoint x: 145, startPoint y: 51, endPoint x: 148, endPoint y: 51, distance: 3.6
type paper-slider "119"
click at [148, 51] on div at bounding box center [149, 50] width 5 height 5
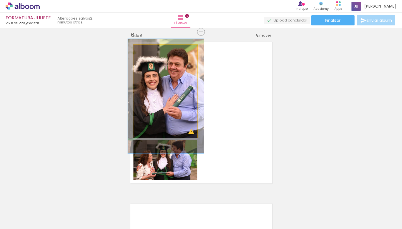
drag, startPoint x: 179, startPoint y: 82, endPoint x: 179, endPoint y: 87, distance: 4.8
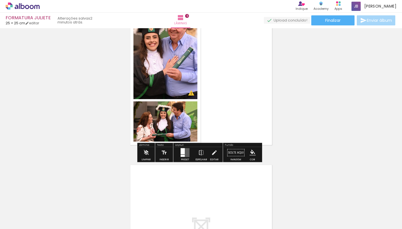
scroll to position [857, 0]
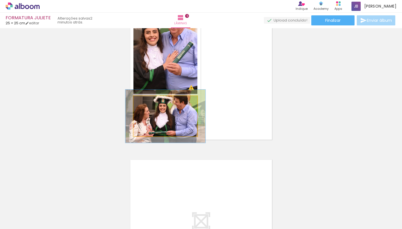
drag, startPoint x: 145, startPoint y: 104, endPoint x: 150, endPoint y: 104, distance: 5.0
type paper-slider "126"
click at [150, 104] on div at bounding box center [151, 101] width 9 height 9
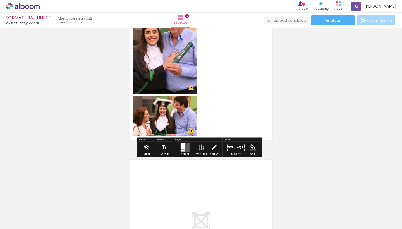
click at [168, 109] on div at bounding box center [166, 52] width 76 height 114
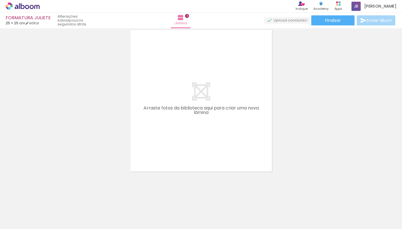
scroll to position [0, 253]
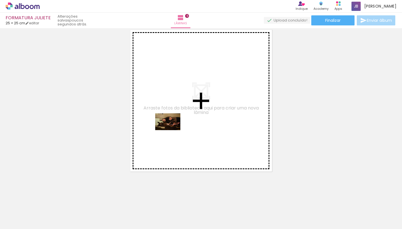
drag, startPoint x: 117, startPoint y: 214, endPoint x: 172, endPoint y: 130, distance: 99.8
click at [172, 130] on quentale-workspace at bounding box center [201, 114] width 402 height 229
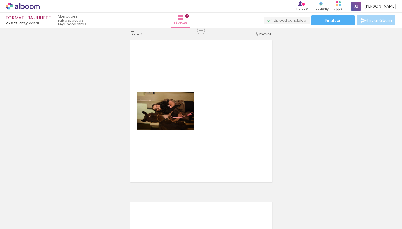
scroll to position [0, 0]
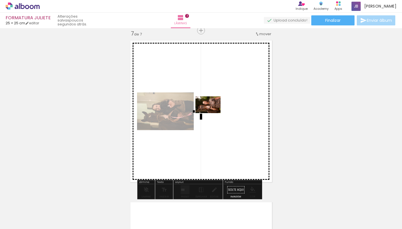
drag, startPoint x: 117, startPoint y: 212, endPoint x: 212, endPoint y: 113, distance: 137.4
click at [212, 113] on quentale-workspace at bounding box center [201, 114] width 402 height 229
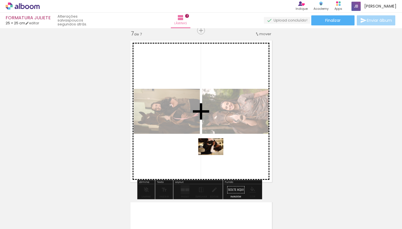
drag, startPoint x: 58, startPoint y: 210, endPoint x: 215, endPoint y: 155, distance: 166.4
click at [215, 155] on quentale-workspace at bounding box center [201, 114] width 402 height 229
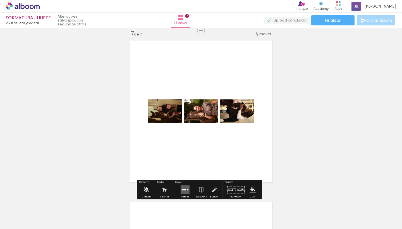
click at [187, 190] on div at bounding box center [188, 189] width 2 height 1
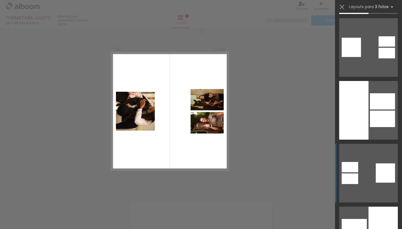
scroll to position [3139, 0]
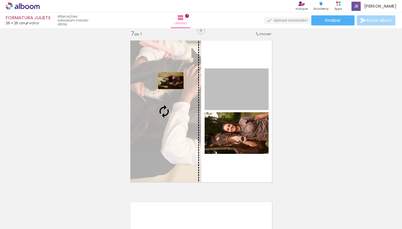
drag, startPoint x: 238, startPoint y: 88, endPoint x: 169, endPoint y: 81, distance: 70.1
click at [0, 0] on slot at bounding box center [0, 0] width 0 height 0
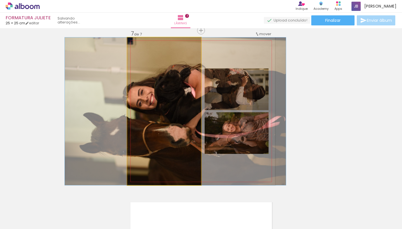
drag, startPoint x: 168, startPoint y: 104, endPoint x: 175, endPoint y: 103, distance: 7.3
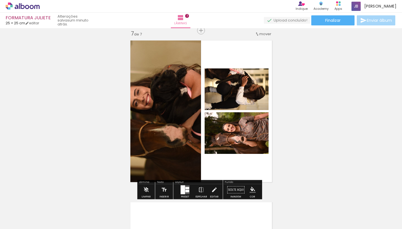
click at [183, 191] on div at bounding box center [183, 189] width 4 height 9
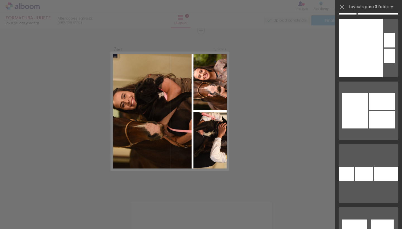
scroll to position [3904, 0]
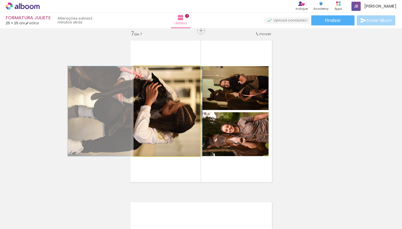
drag, startPoint x: 176, startPoint y: 114, endPoint x: 145, endPoint y: 115, distance: 31.5
click at [145, 115] on div at bounding box center [135, 111] width 135 height 90
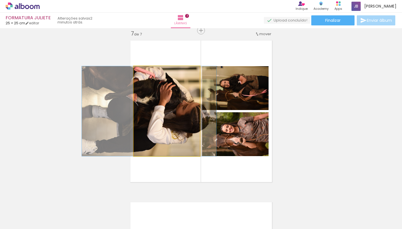
drag, startPoint x: 179, startPoint y: 121, endPoint x: 194, endPoint y: 121, distance: 14.5
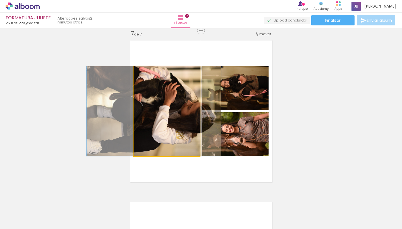
drag, startPoint x: 185, startPoint y: 132, endPoint x: 189, endPoint y: 132, distance: 4.2
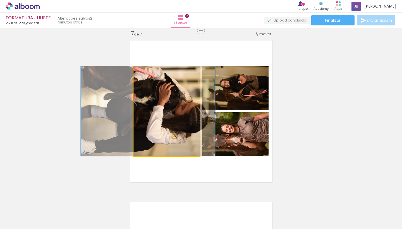
drag, startPoint x: 162, startPoint y: 134, endPoint x: 157, endPoint y: 134, distance: 5.6
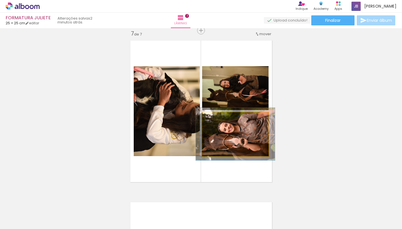
drag, startPoint x: 213, startPoint y: 120, endPoint x: 216, endPoint y: 120, distance: 3.6
click at [216, 120] on div at bounding box center [218, 118] width 9 height 9
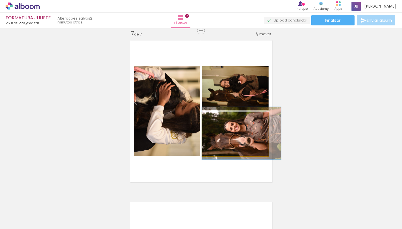
drag, startPoint x: 226, startPoint y: 138, endPoint x: 241, endPoint y: 137, distance: 14.8
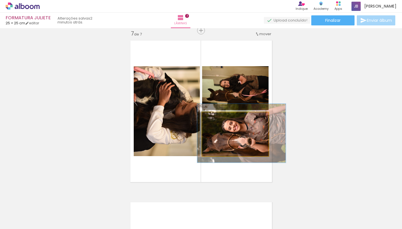
drag, startPoint x: 217, startPoint y: 119, endPoint x: 220, endPoint y: 119, distance: 3.4
type paper-slider "134"
click at [220, 119] on div at bounding box center [222, 118] width 5 height 5
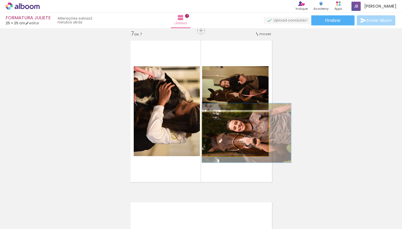
drag, startPoint x: 220, startPoint y: 135, endPoint x: 236, endPoint y: 135, distance: 16.7
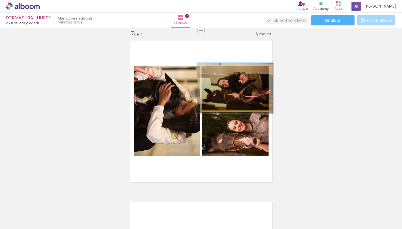
drag, startPoint x: 213, startPoint y: 72, endPoint x: 217, endPoint y: 72, distance: 3.3
click at [217, 72] on div at bounding box center [217, 71] width 5 height 5
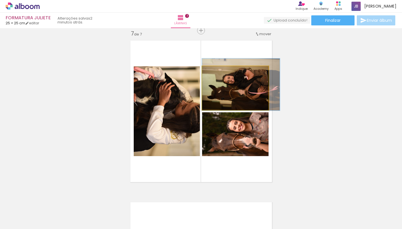
drag, startPoint x: 230, startPoint y: 91, endPoint x: 247, endPoint y: 87, distance: 17.1
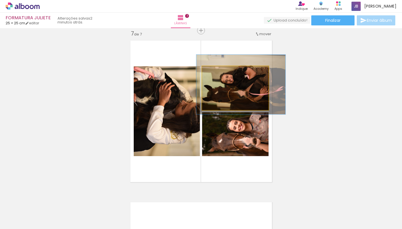
drag, startPoint x: 216, startPoint y: 72, endPoint x: 220, endPoint y: 72, distance: 4.2
type paper-slider "136"
click at [220, 72] on div at bounding box center [222, 71] width 5 height 5
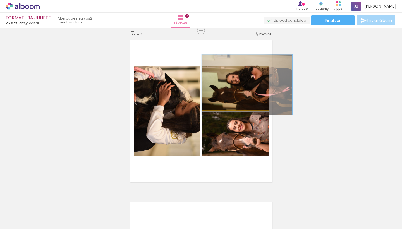
drag, startPoint x: 218, startPoint y: 89, endPoint x: 231, endPoint y: 90, distance: 13.1
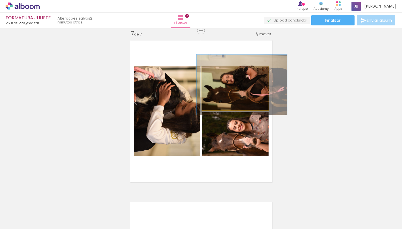
drag, startPoint x: 239, startPoint y: 92, endPoint x: 234, endPoint y: 92, distance: 5.3
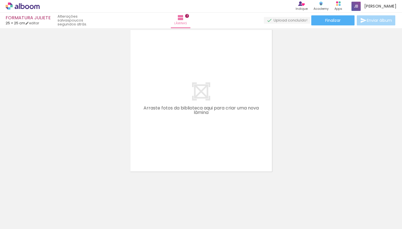
scroll to position [0, 116]
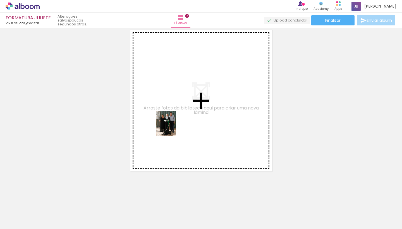
drag, startPoint x: 70, startPoint y: 211, endPoint x: 174, endPoint y: 126, distance: 134.5
click at [174, 126] on quentale-workspace at bounding box center [201, 114] width 402 height 229
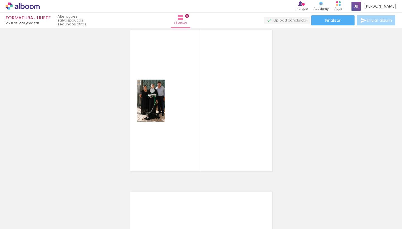
scroll to position [1138, 0]
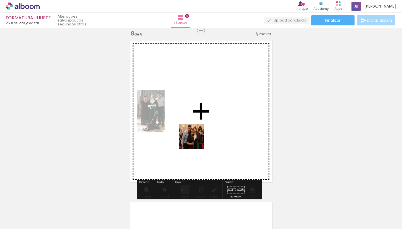
drag, startPoint x: 194, startPoint y: 212, endPoint x: 232, endPoint y: 177, distance: 51.1
click at [196, 131] on quentale-workspace at bounding box center [201, 114] width 402 height 229
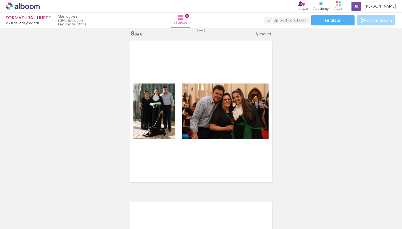
scroll to position [0, 505]
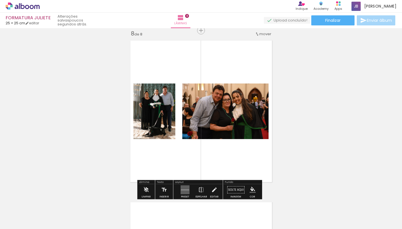
click at [184, 188] on quentale-layouter at bounding box center [185, 189] width 9 height 9
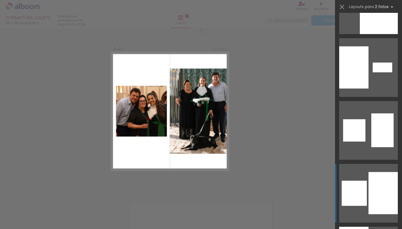
scroll to position [1669, 0]
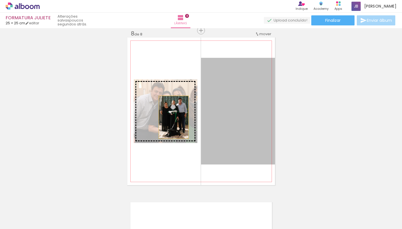
drag, startPoint x: 233, startPoint y: 125, endPoint x: 167, endPoint y: 116, distance: 66.4
click at [0, 0] on slot at bounding box center [0, 0] width 0 height 0
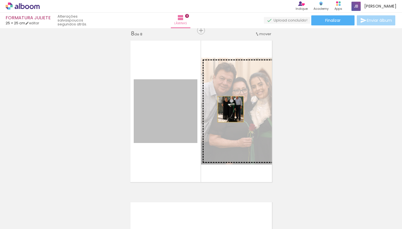
drag, startPoint x: 165, startPoint y: 113, endPoint x: 229, endPoint y: 109, distance: 63.5
click at [0, 0] on slot at bounding box center [0, 0] width 0 height 0
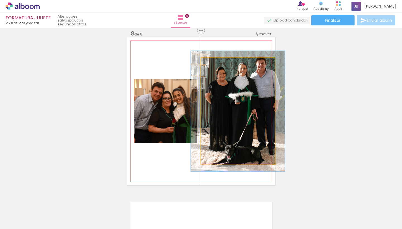
click at [215, 64] on div at bounding box center [216, 63] width 5 height 5
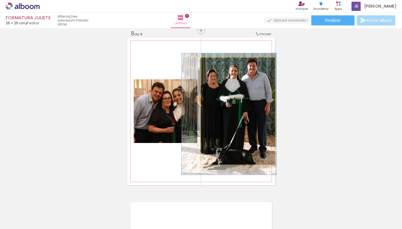
drag, startPoint x: 253, startPoint y: 87, endPoint x: 244, endPoint y: 90, distance: 9.4
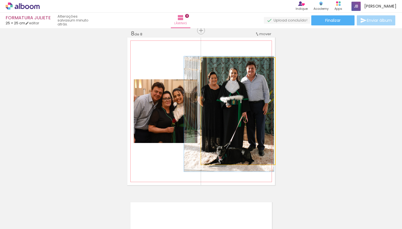
type paper-slider "108"
click at [213, 65] on div at bounding box center [215, 63] width 5 height 5
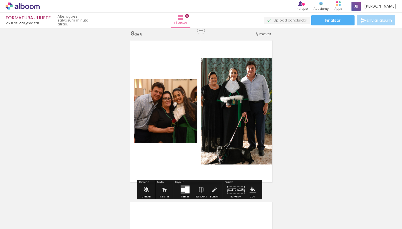
click at [0, 0] on slot "P&B" at bounding box center [0, 0] width 0 height 0
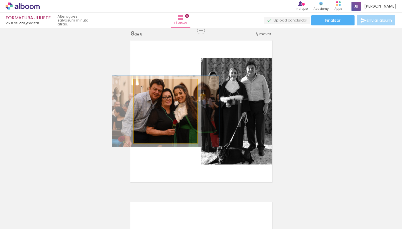
click at [148, 86] on div at bounding box center [149, 85] width 5 height 5
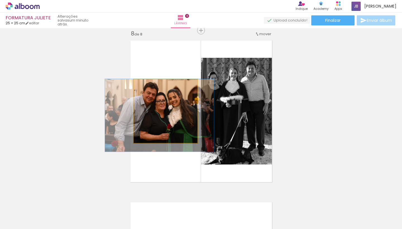
drag, startPoint x: 179, startPoint y: 107, endPoint x: 172, endPoint y: 116, distance: 11.3
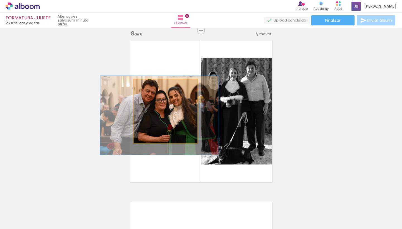
type paper-slider "124"
click at [149, 85] on div at bounding box center [151, 85] width 5 height 5
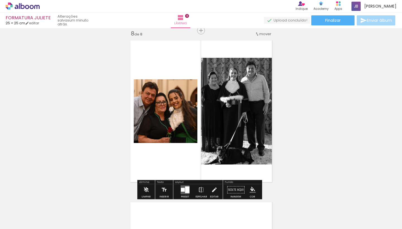
click at [0, 0] on slot "P&B" at bounding box center [0, 0] width 0 height 0
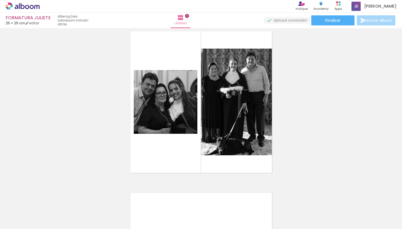
scroll to position [1146, 0]
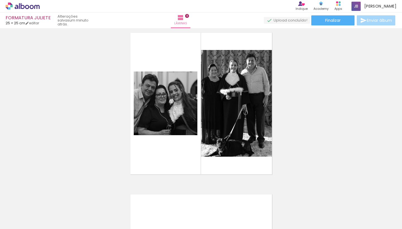
click at [241, 94] on quentale-photo at bounding box center [238, 103] width 74 height 107
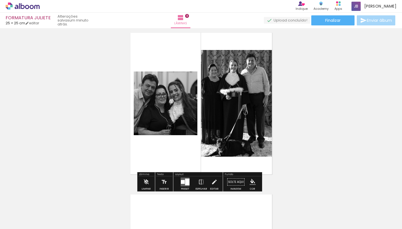
click at [0, 0] on slot "P&B" at bounding box center [0, 0] width 0 height 0
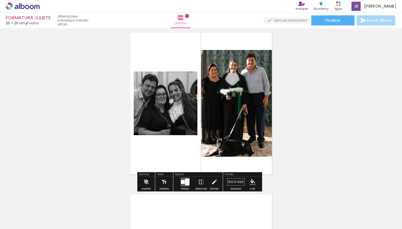
click at [0, 0] on slot "P&B" at bounding box center [0, 0] width 0 height 0
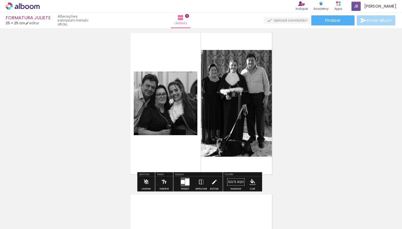
click at [180, 93] on quentale-photo at bounding box center [166, 103] width 64 height 64
click at [0, 0] on slot "P&B" at bounding box center [0, 0] width 0 height 0
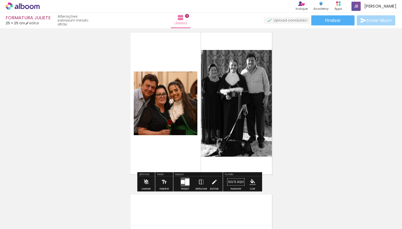
click at [0, 0] on slot "P&B" at bounding box center [0, 0] width 0 height 0
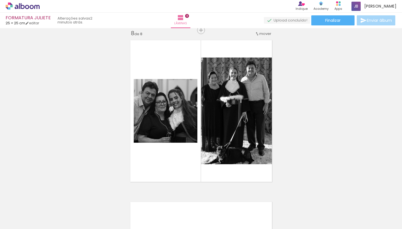
scroll to position [1139, 0]
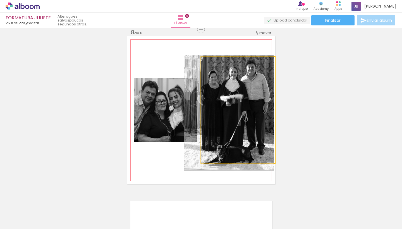
click at [252, 92] on quentale-photo at bounding box center [238, 110] width 74 height 107
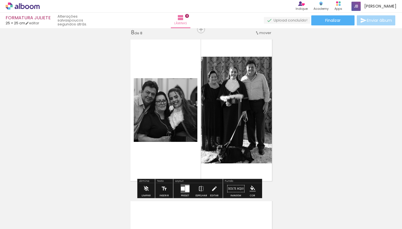
click at [0, 0] on slot "P&B" at bounding box center [0, 0] width 0 height 0
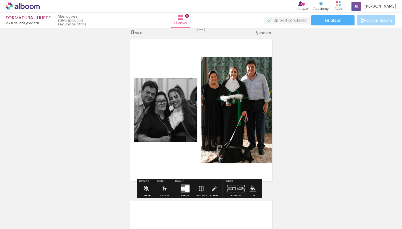
click at [0, 0] on slot "P&B" at bounding box center [0, 0] width 0 height 0
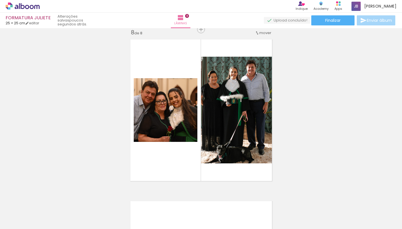
scroll to position [0, 1068]
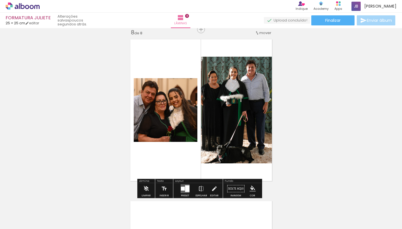
click at [23, 212] on input "Todas as fotos" at bounding box center [15, 212] width 21 height 5
click at [0, 0] on slot "Não utilizadas" at bounding box center [0, 0] width 0 height 0
type input "Não utilizadas"
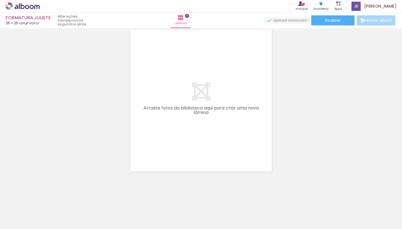
scroll to position [1310, 0]
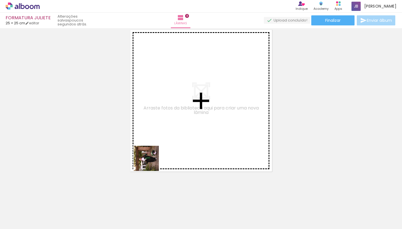
drag, startPoint x: 150, startPoint y: 209, endPoint x: 155, endPoint y: 140, distance: 68.5
click at [155, 140] on quentale-workspace at bounding box center [201, 114] width 402 height 229
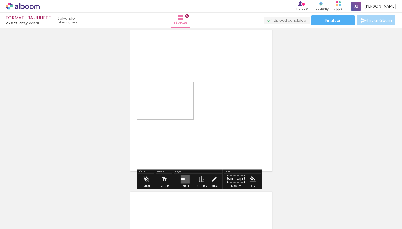
scroll to position [1300, 0]
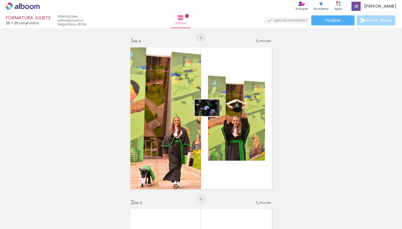
click at [213, 115] on quentale-workspace at bounding box center [201, 114] width 402 height 229
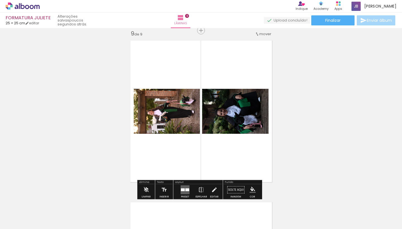
click at [185, 188] on quentale-layouter at bounding box center [185, 189] width 9 height 9
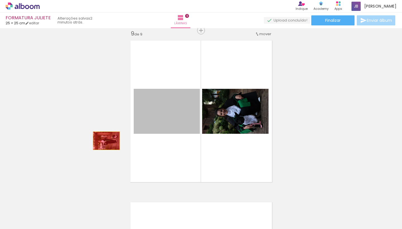
drag, startPoint x: 180, startPoint y: 117, endPoint x: 88, endPoint y: 128, distance: 92.2
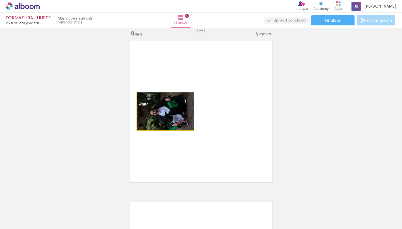
drag, startPoint x: 178, startPoint y: 118, endPoint x: 115, endPoint y: 122, distance: 62.9
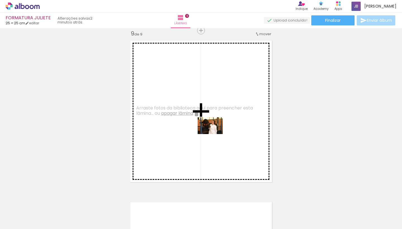
drag, startPoint x: 215, startPoint y: 212, endPoint x: 242, endPoint y: 190, distance: 34.8
click at [214, 134] on quentale-workspace at bounding box center [201, 114] width 402 height 229
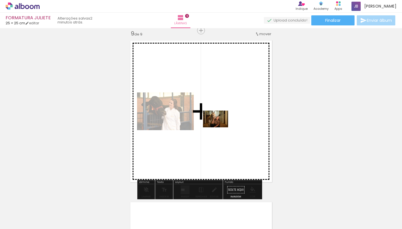
click at [219, 128] on quentale-workspace at bounding box center [201, 114] width 402 height 229
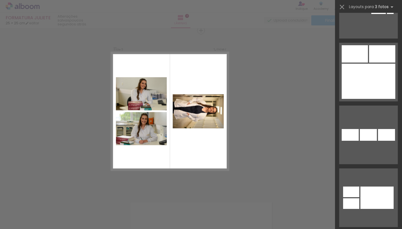
scroll to position [980, 0]
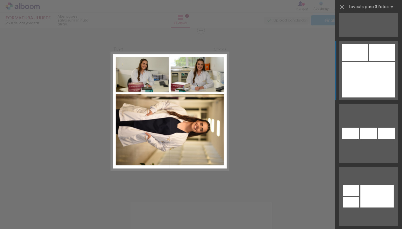
click at [365, 81] on div at bounding box center [369, 79] width 54 height 35
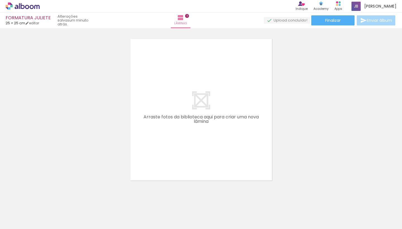
scroll to position [1786, 0]
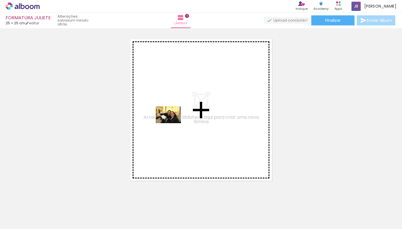
click at [172, 123] on quentale-workspace at bounding box center [201, 114] width 402 height 229
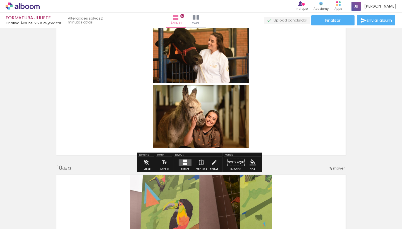
scroll to position [1329, 0]
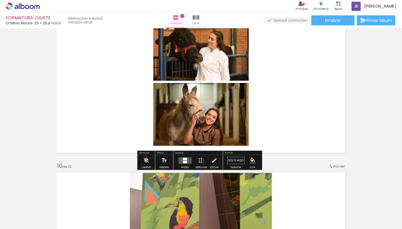
click at [181, 164] on div at bounding box center [184, 160] width 15 height 11
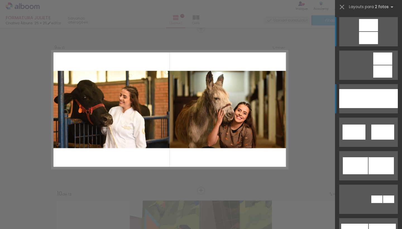
scroll to position [1300, 0]
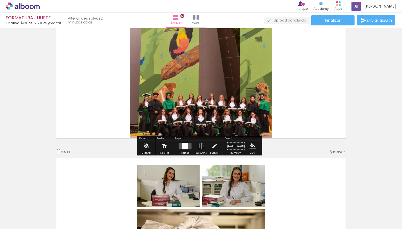
scroll to position [1507, 0]
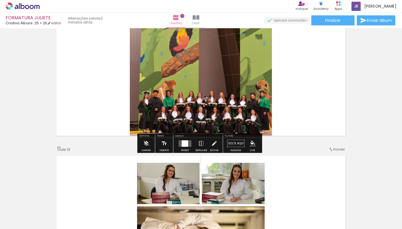
click at [183, 144] on div at bounding box center [185, 143] width 6 height 6
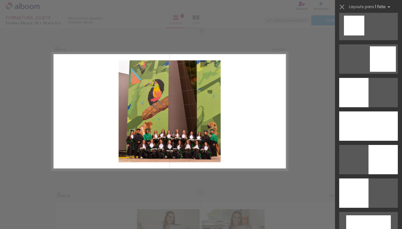
scroll to position [745, 0]
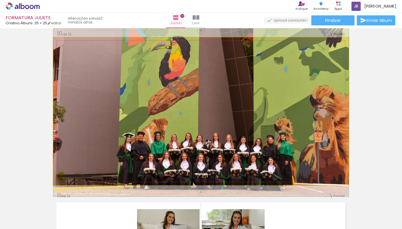
drag, startPoint x: 232, startPoint y: 129, endPoint x: 232, endPoint y: 90, distance: 38.5
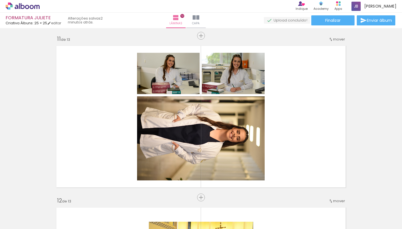
scroll to position [1635, 0]
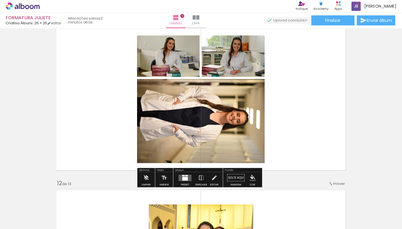
click at [184, 176] on quentale-layouter at bounding box center [185, 177] width 13 height 6
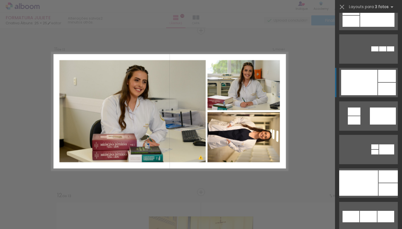
scroll to position [622, 0]
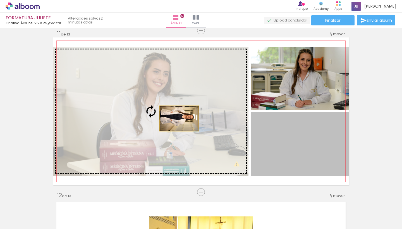
drag, startPoint x: 298, startPoint y: 135, endPoint x: 174, endPoint y: 117, distance: 125.4
click at [0, 0] on slot at bounding box center [0, 0] width 0 height 0
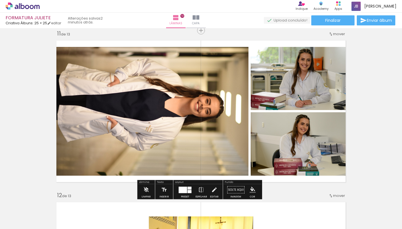
click at [186, 191] on quentale-layouter at bounding box center [185, 189] width 13 height 6
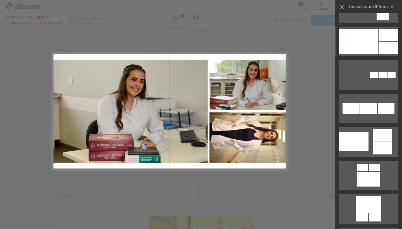
scroll to position [934, 0]
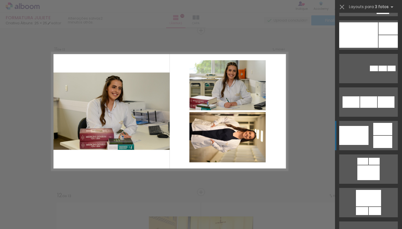
click at [360, 48] on div at bounding box center [358, 34] width 39 height 25
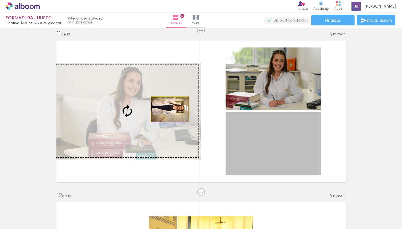
drag, startPoint x: 258, startPoint y: 134, endPoint x: 163, endPoint y: 107, distance: 98.6
click at [0, 0] on slot at bounding box center [0, 0] width 0 height 0
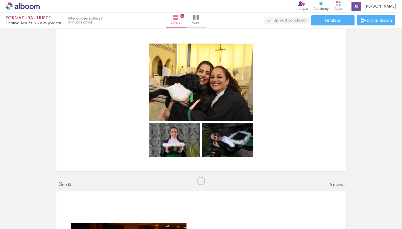
scroll to position [1796, 0]
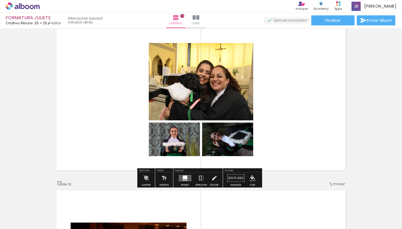
click at [184, 181] on quentale-layouter at bounding box center [185, 178] width 13 height 6
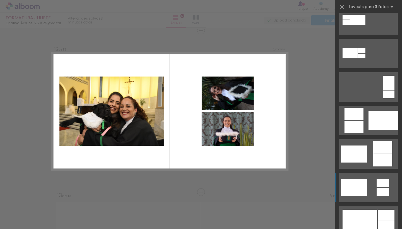
scroll to position [141, 0]
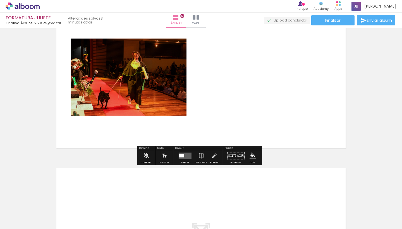
scroll to position [1956, 0]
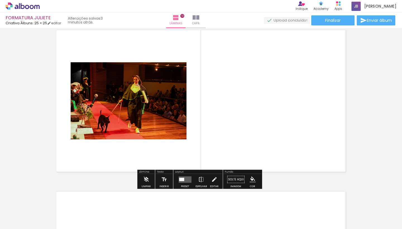
click at [184, 177] on quentale-layouter at bounding box center [185, 179] width 13 height 6
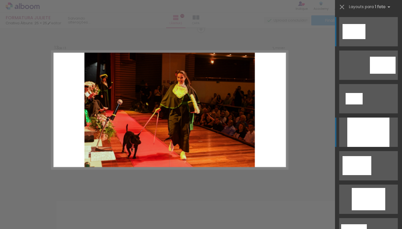
scroll to position [1946, 0]
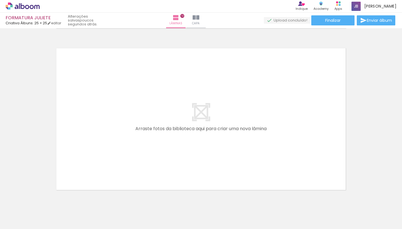
scroll to position [0, 102]
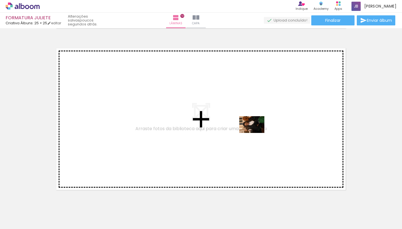
drag, startPoint x: 297, startPoint y: 214, endPoint x: 256, endPoint y: 133, distance: 90.6
click at [256, 133] on quentale-workspace at bounding box center [201, 114] width 402 height 229
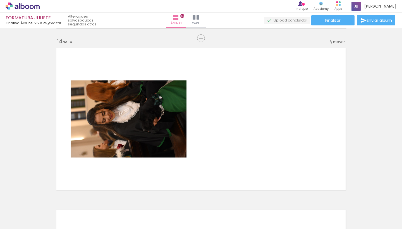
scroll to position [2107, 0]
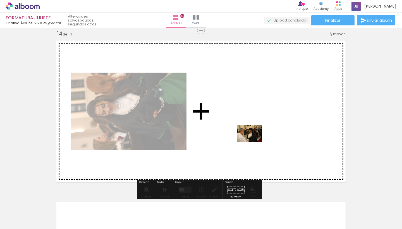
drag, startPoint x: 268, startPoint y: 215, endPoint x: 253, endPoint y: 142, distance: 75.0
click at [253, 142] on quentale-workspace at bounding box center [201, 114] width 402 height 229
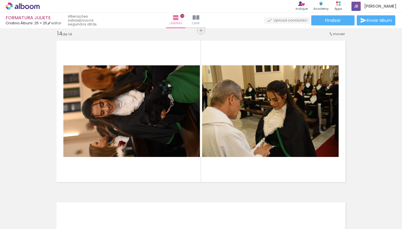
scroll to position [0, 0]
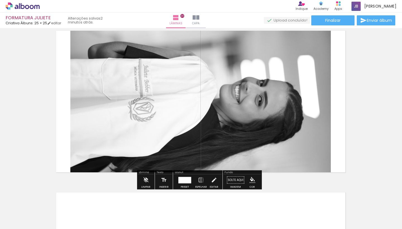
scroll to position [2363, 0]
